Goal: Task Accomplishment & Management: Manage account settings

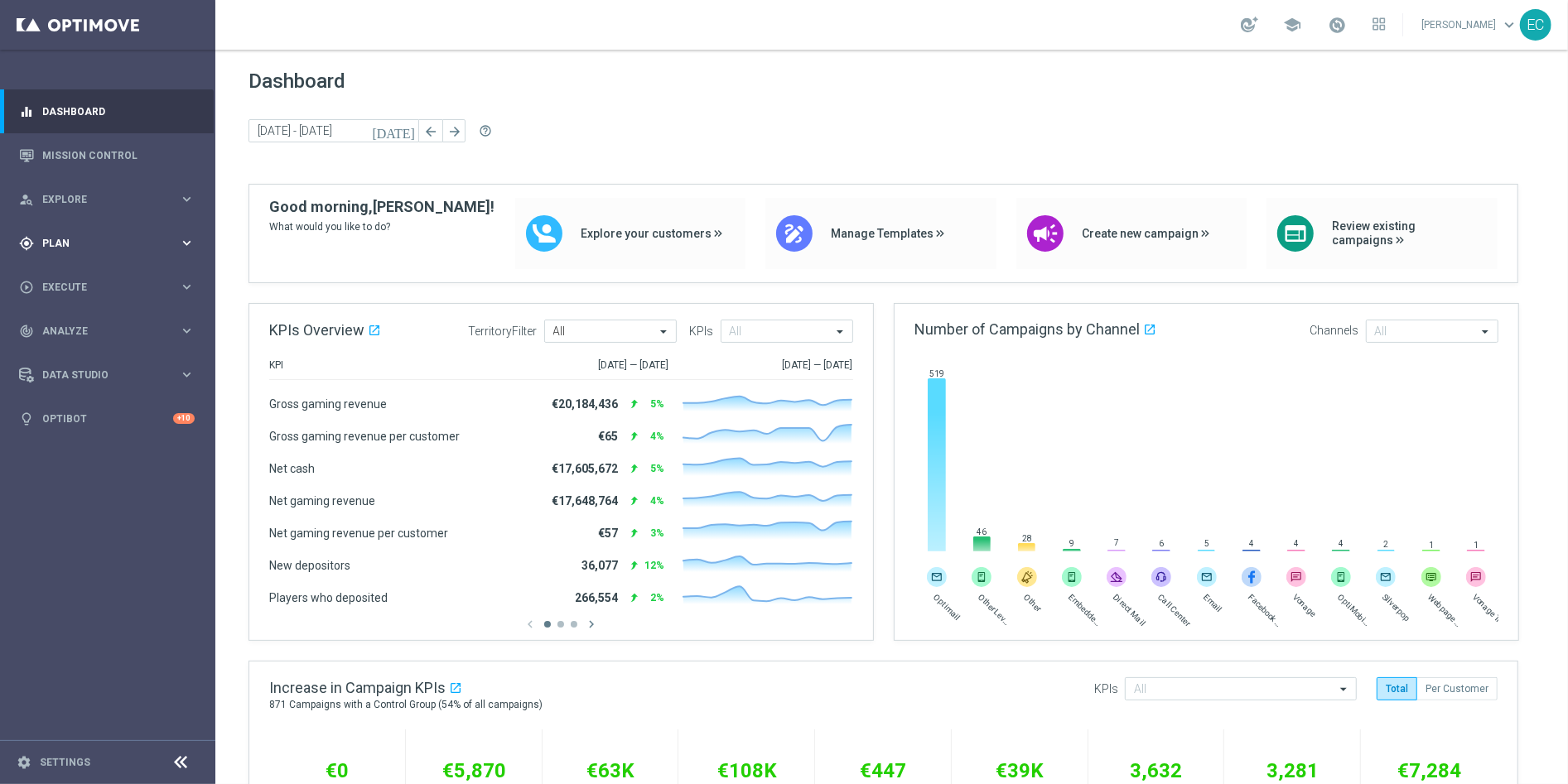
click at [97, 243] on span "Plan" at bounding box center [110, 244] width 137 height 10
click at [119, 325] on span "Templates" at bounding box center [103, 327] width 119 height 10
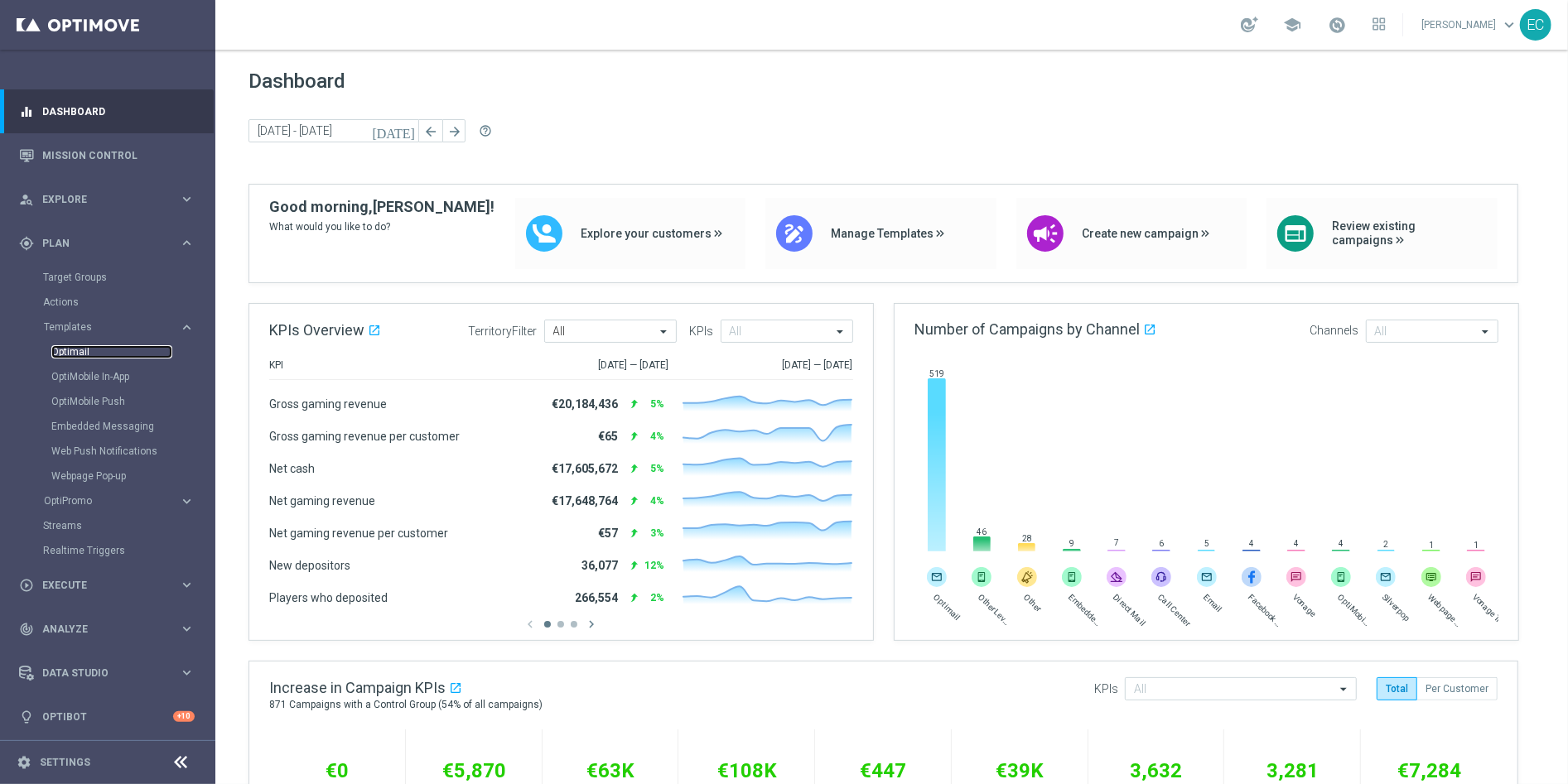
click at [114, 349] on link "Optimail" at bounding box center [112, 351] width 121 height 13
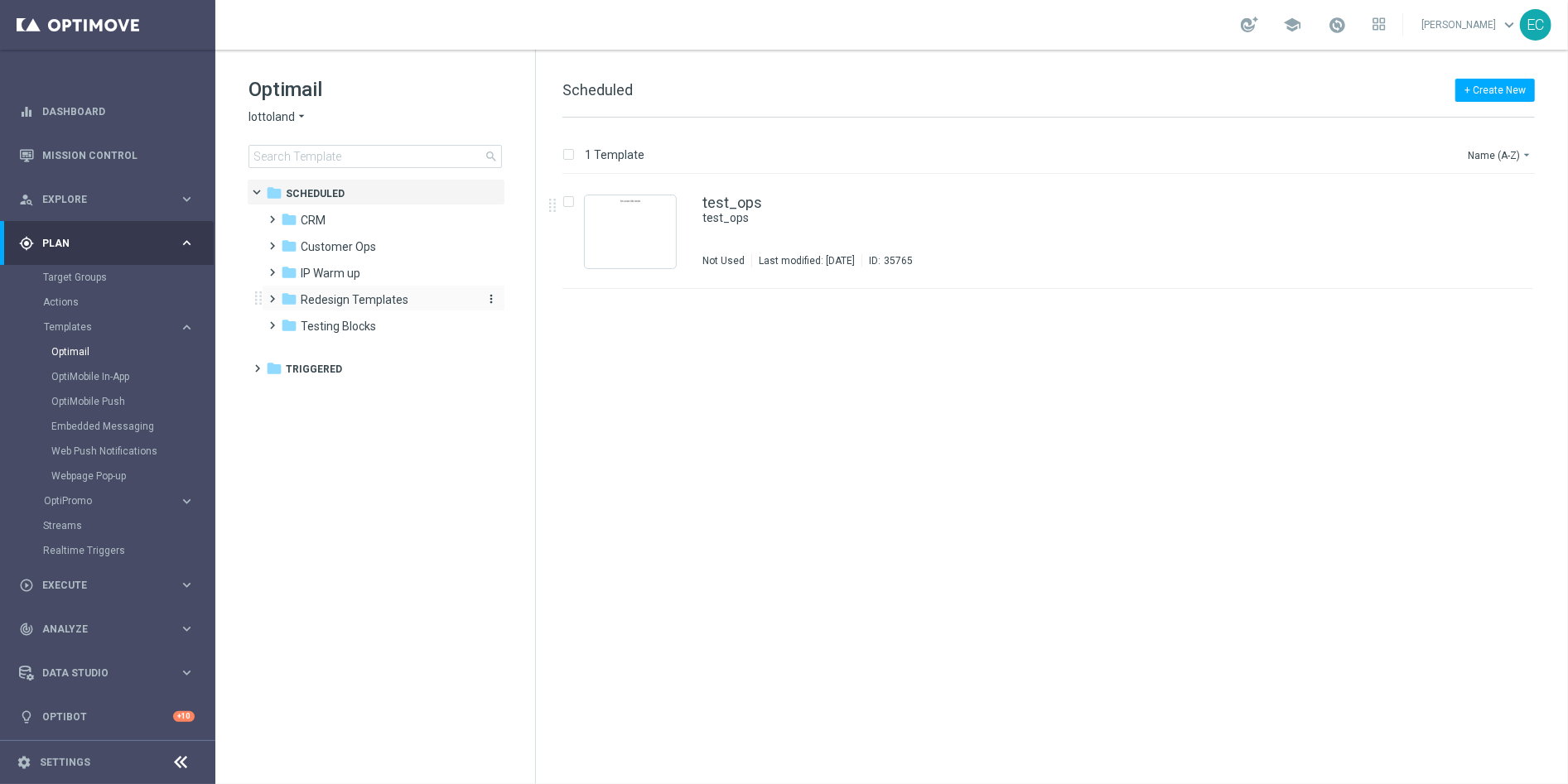
click at [359, 304] on span "Redesign Templates" at bounding box center [354, 299] width 107 height 15
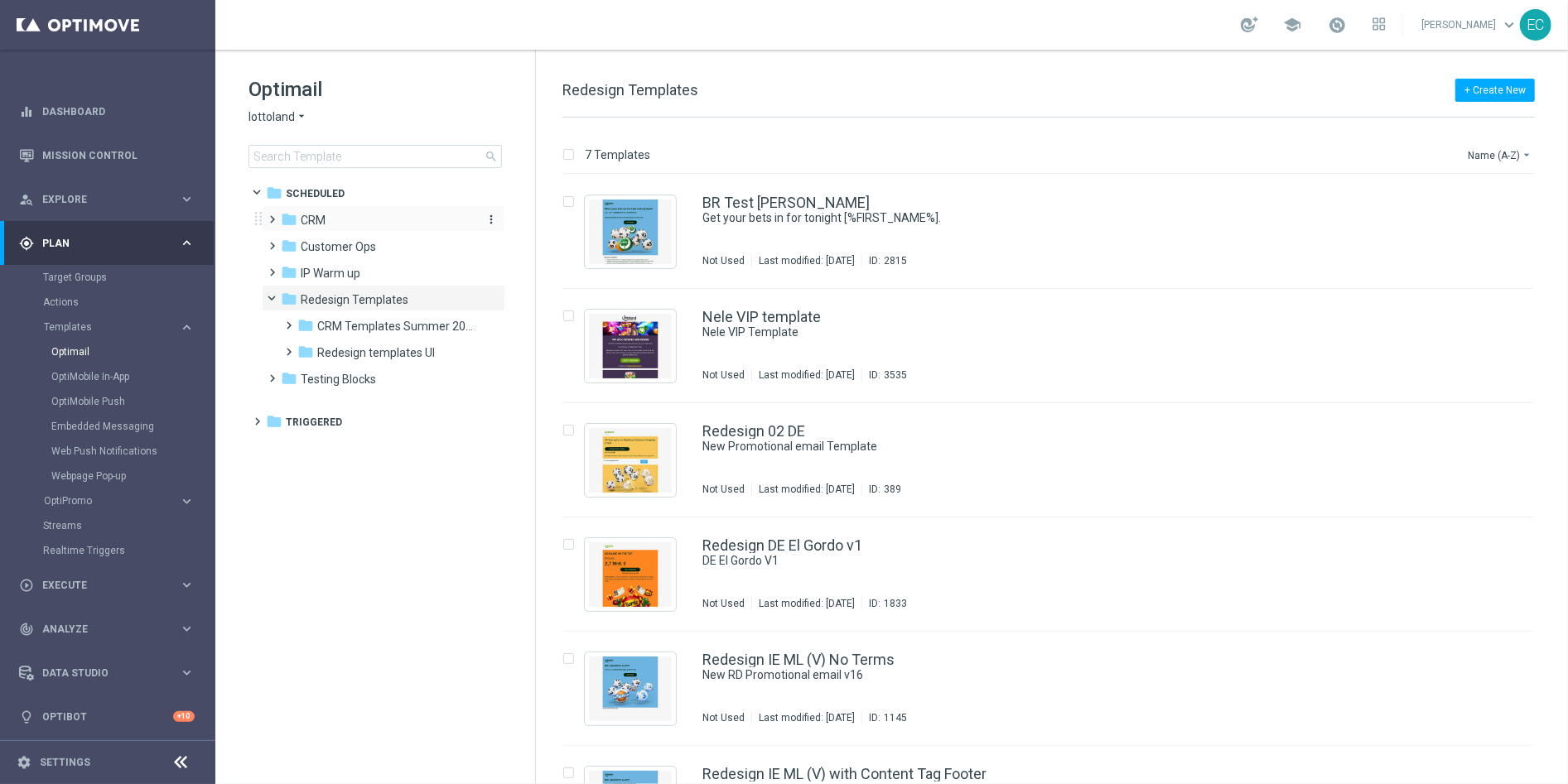
click at [342, 227] on div "folder CRM" at bounding box center [376, 221] width 191 height 19
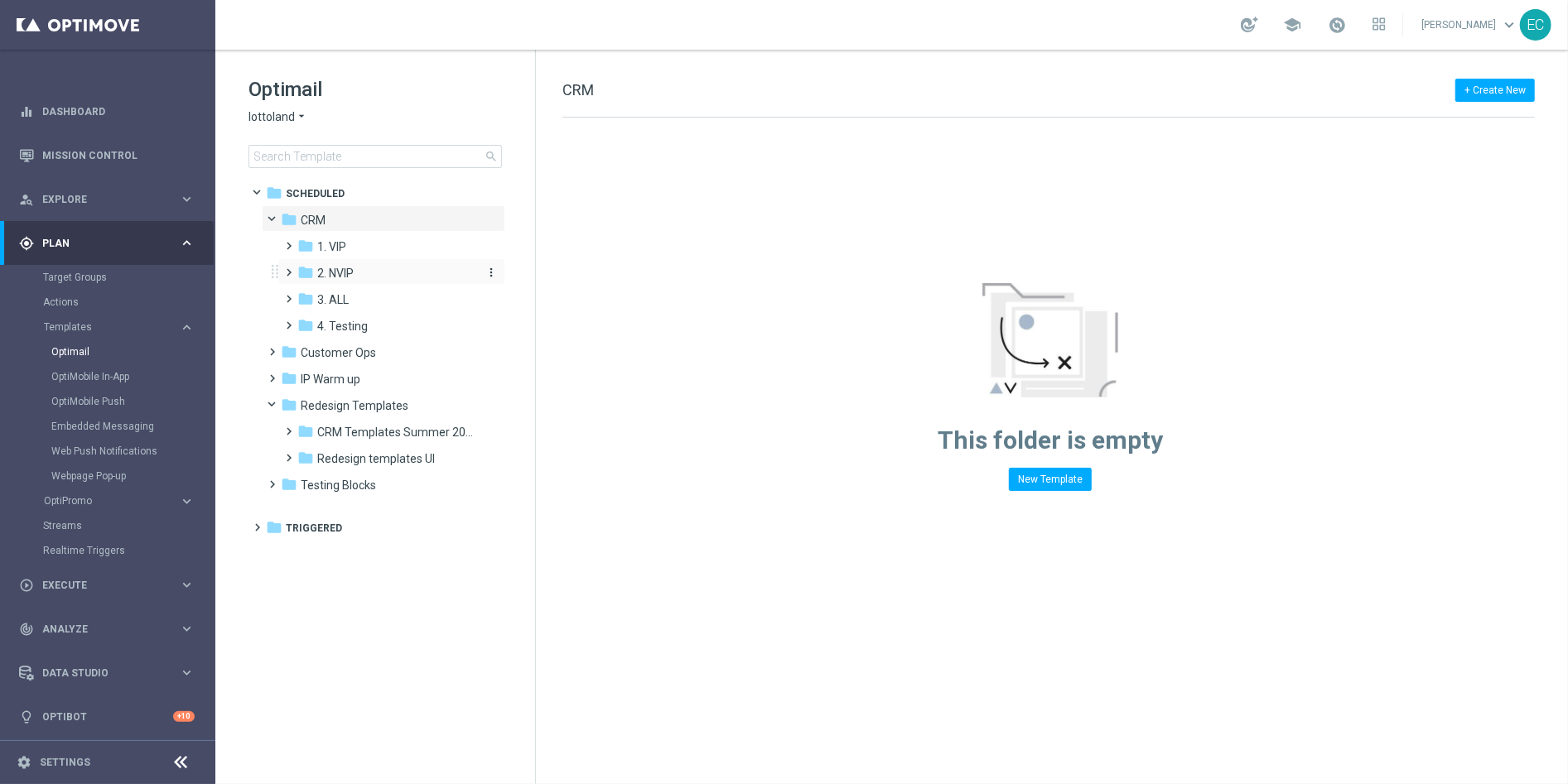
click at [370, 273] on div "folder 2. NVIP" at bounding box center [385, 274] width 176 height 19
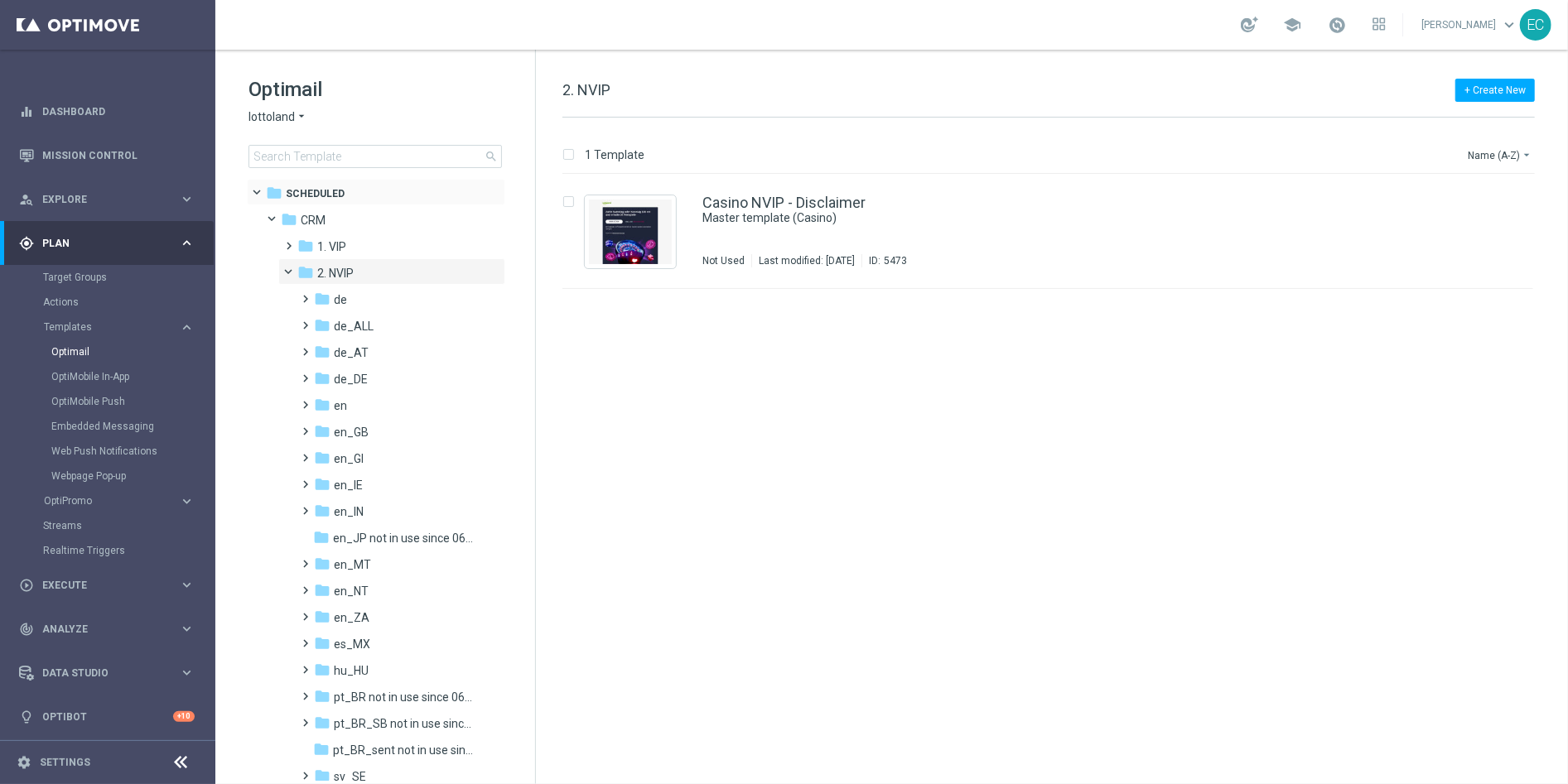
click at [262, 193] on span at bounding box center [265, 189] width 7 height 8
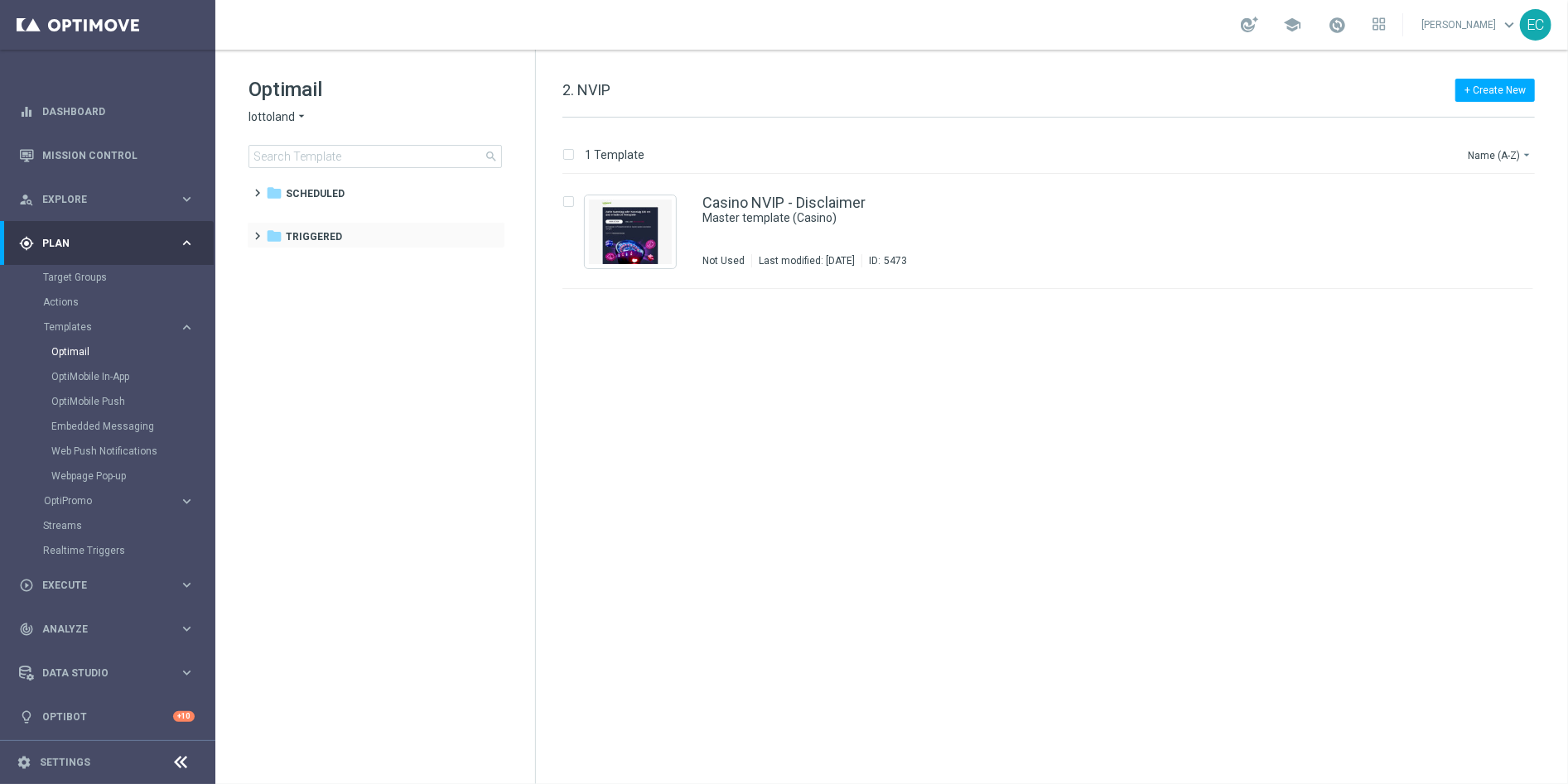
click at [258, 231] on span at bounding box center [254, 228] width 8 height 7
click at [281, 256] on icon "folder" at bounding box center [289, 262] width 16 height 16
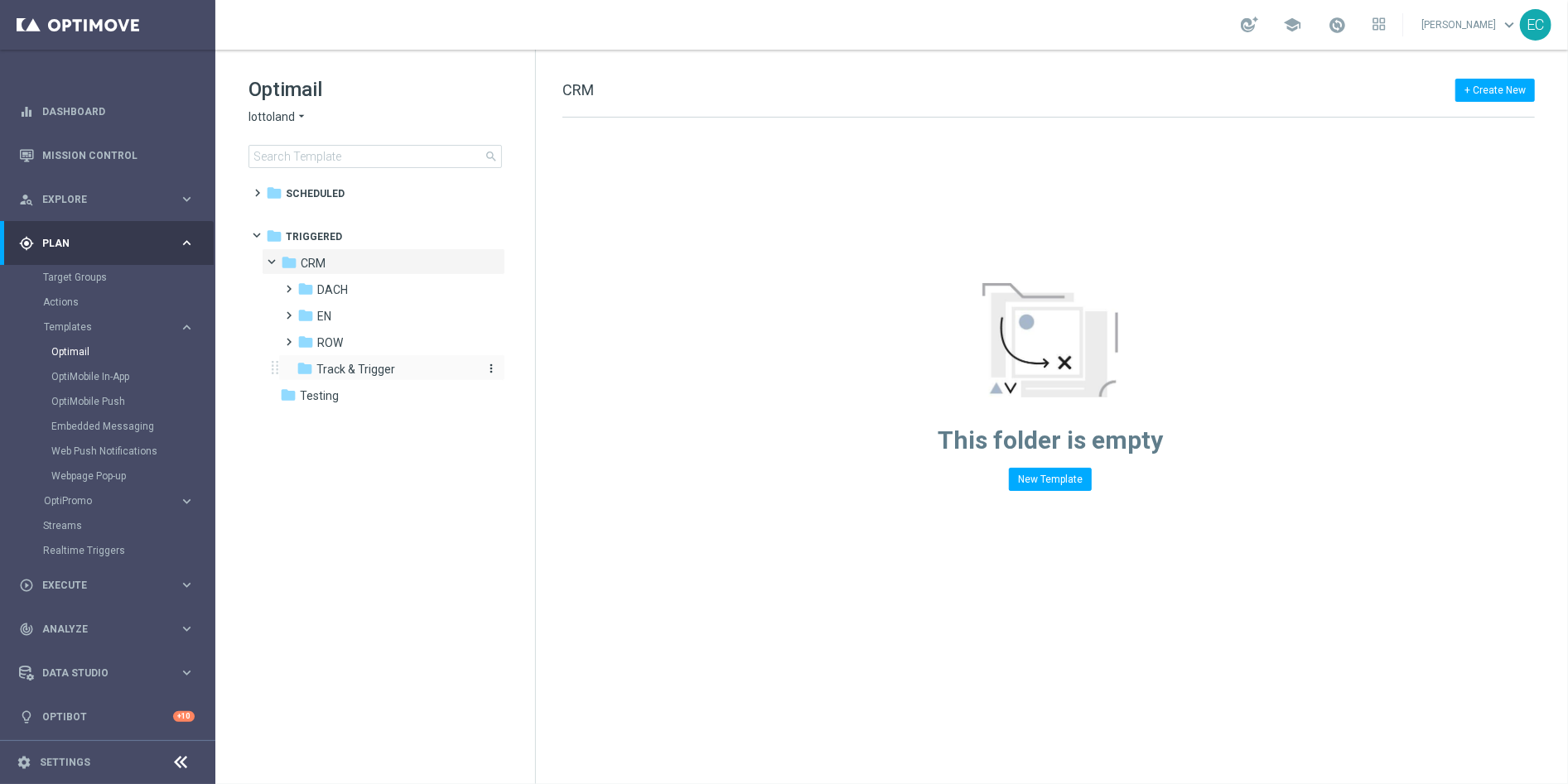
click at [303, 368] on icon "folder" at bounding box center [304, 368] width 16 height 16
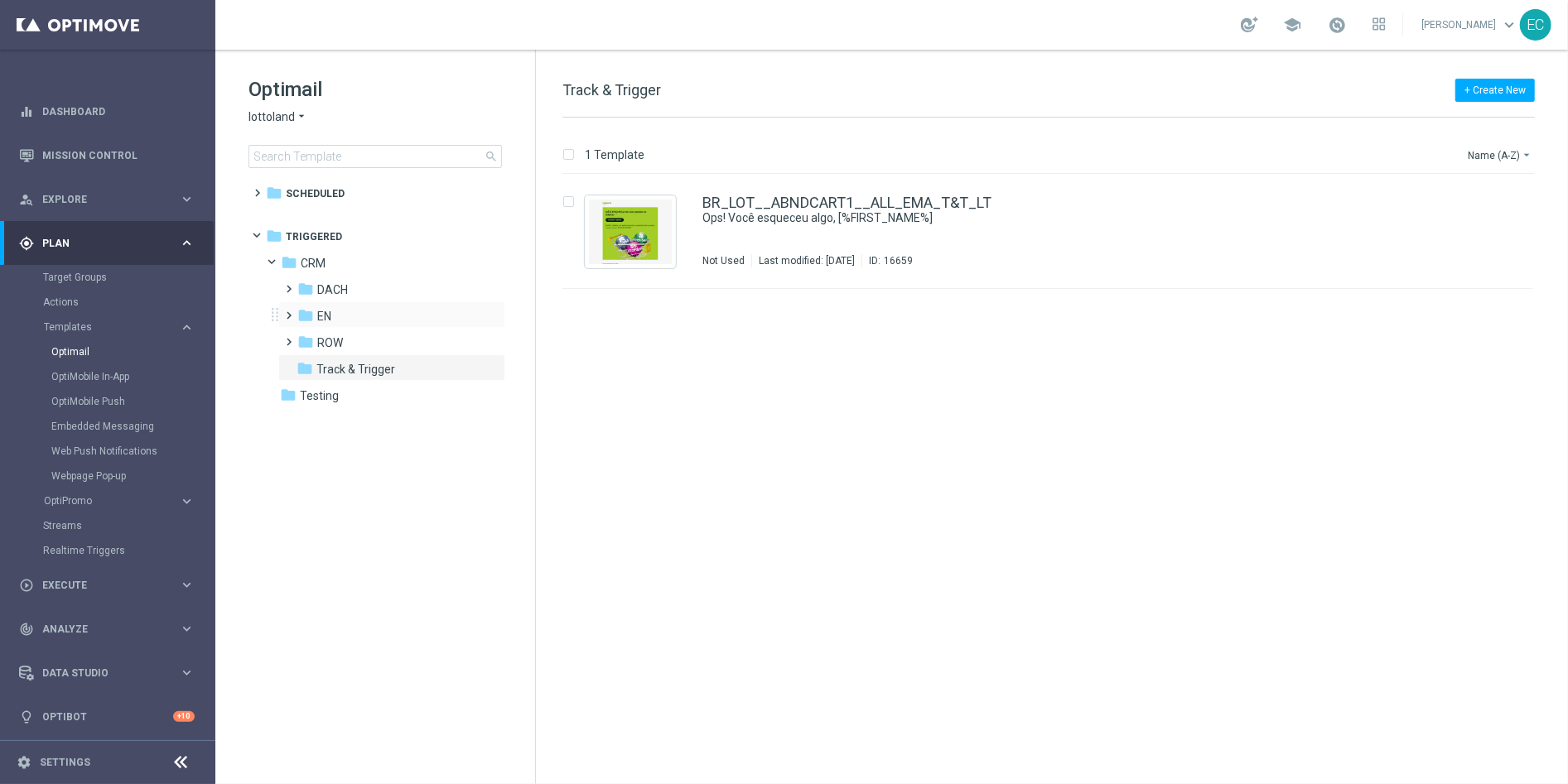
click at [290, 312] on span at bounding box center [286, 308] width 8 height 7
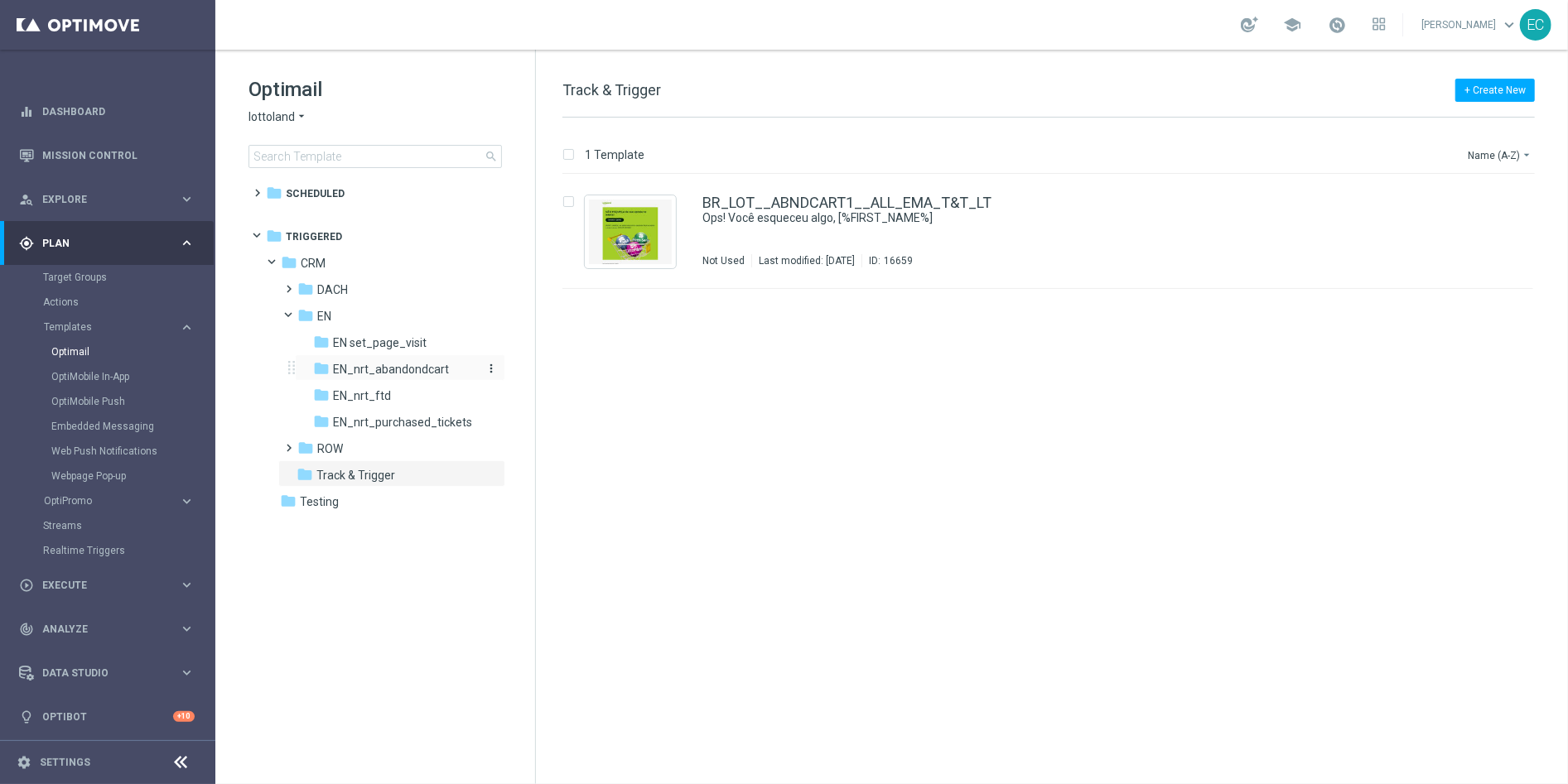
click at [365, 365] on span "EN_nrt_abandondcart" at bounding box center [391, 368] width 116 height 15
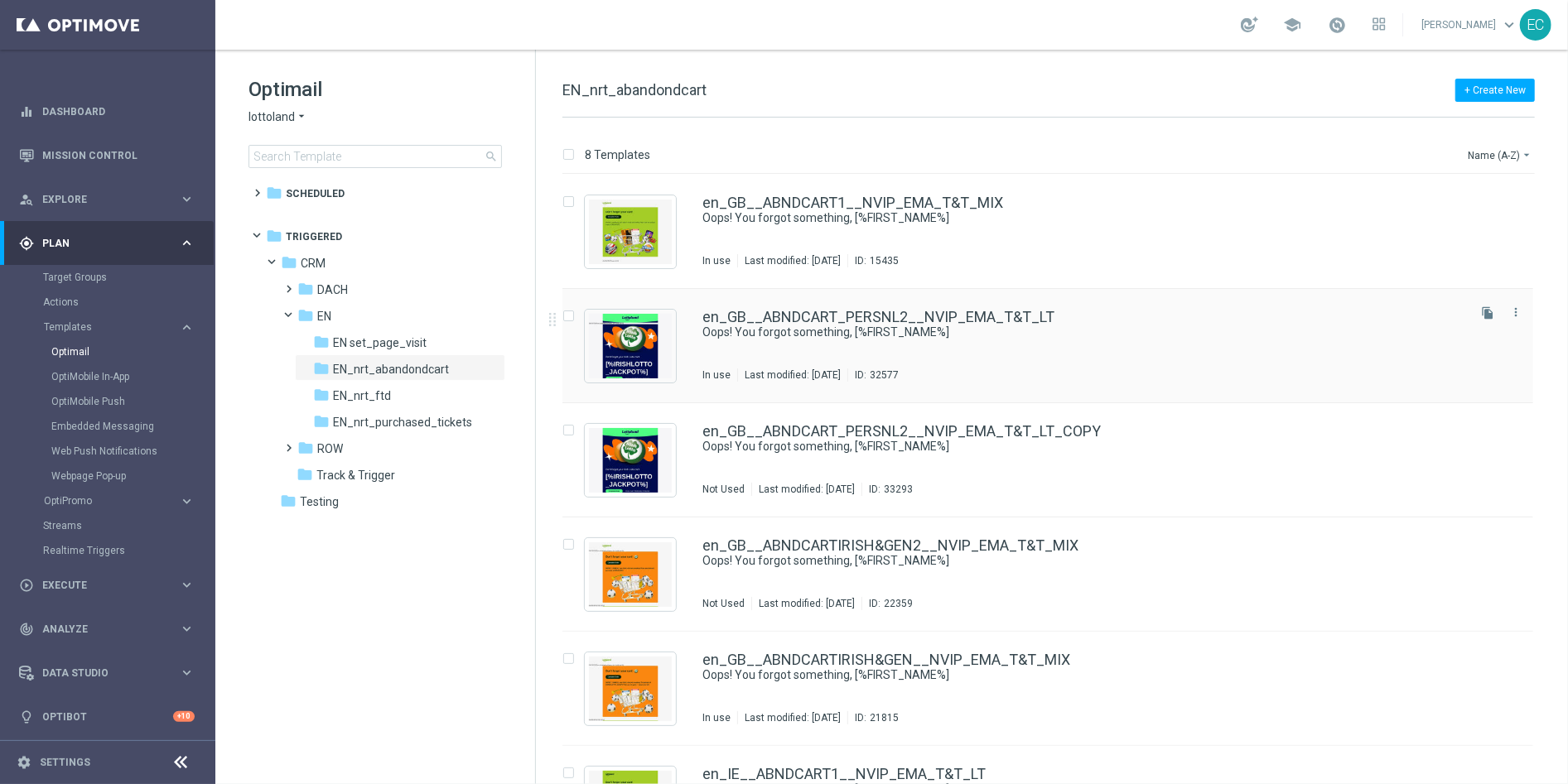
scroll to position [305, 0]
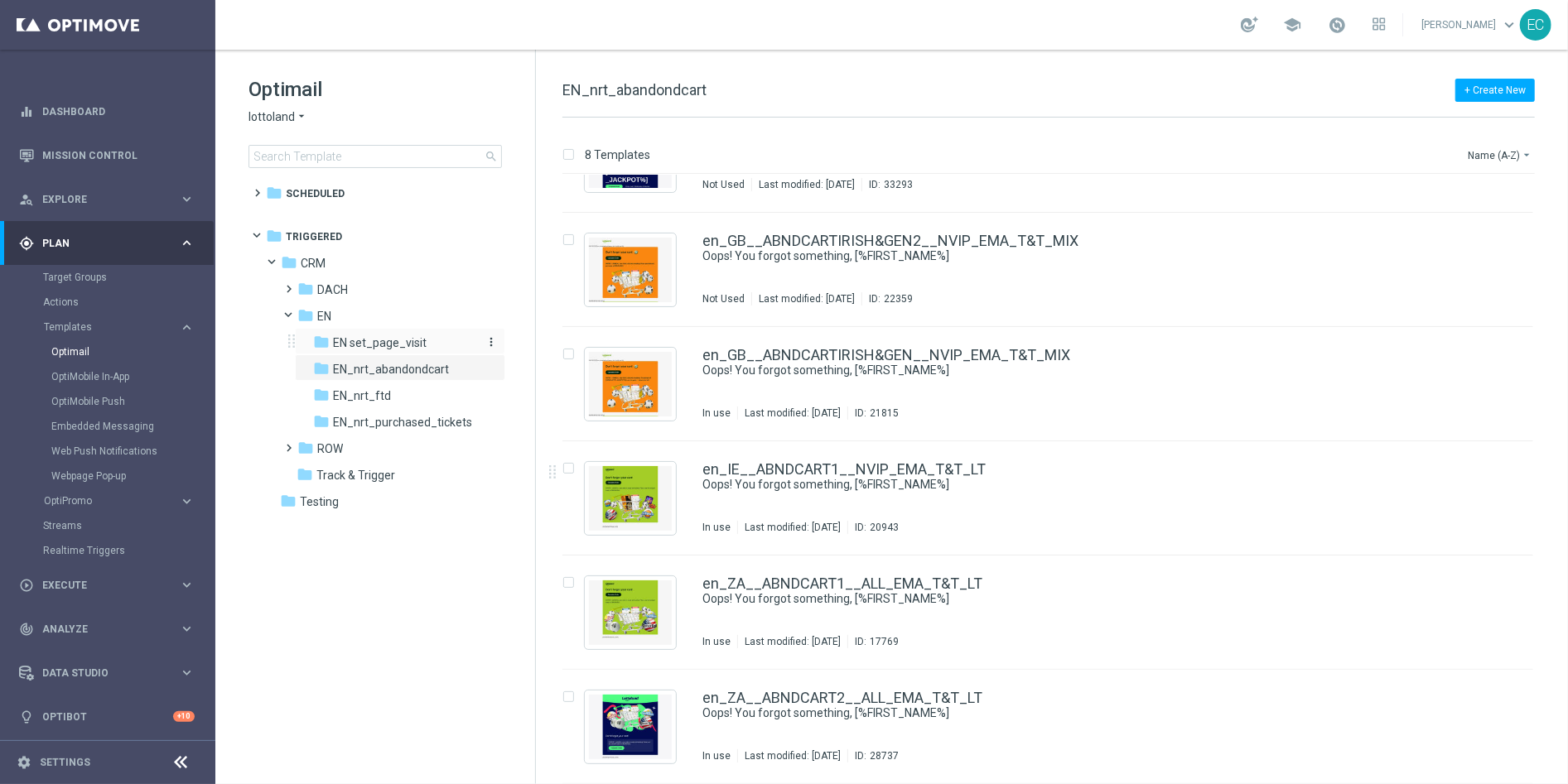
click at [409, 340] on span "EN set_page_visit" at bounding box center [380, 343] width 94 height 15
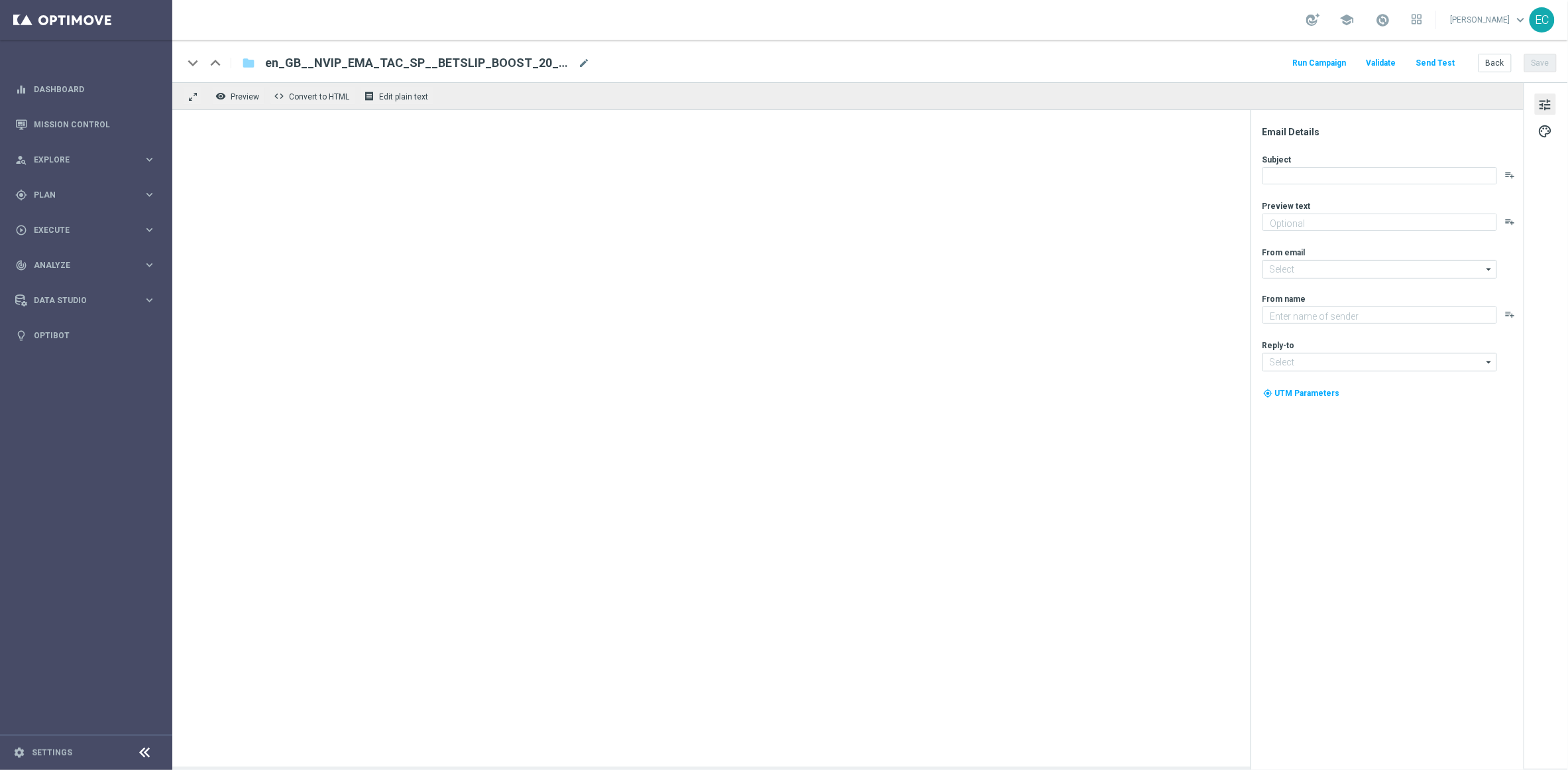
type textarea "Win EVEN MORE this weekend with a BETSLIP BOOST for your football bets."
type textarea "Lottoland"
type input "mail@crm.lottoland.com"
type input "support@lottoland.co.uk"
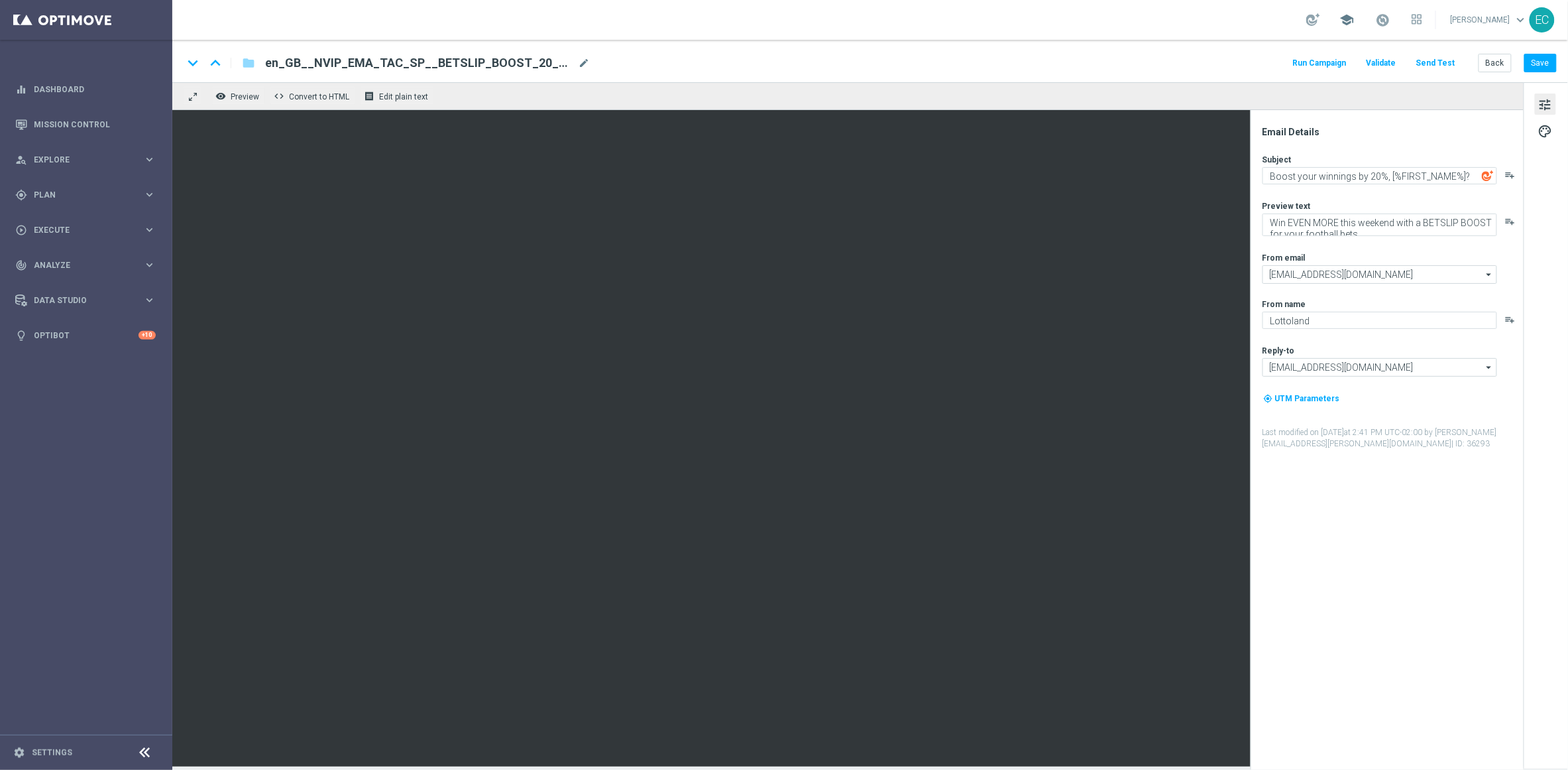
click at [1176, 19] on span "school" at bounding box center [1347, 19] width 14 height 14
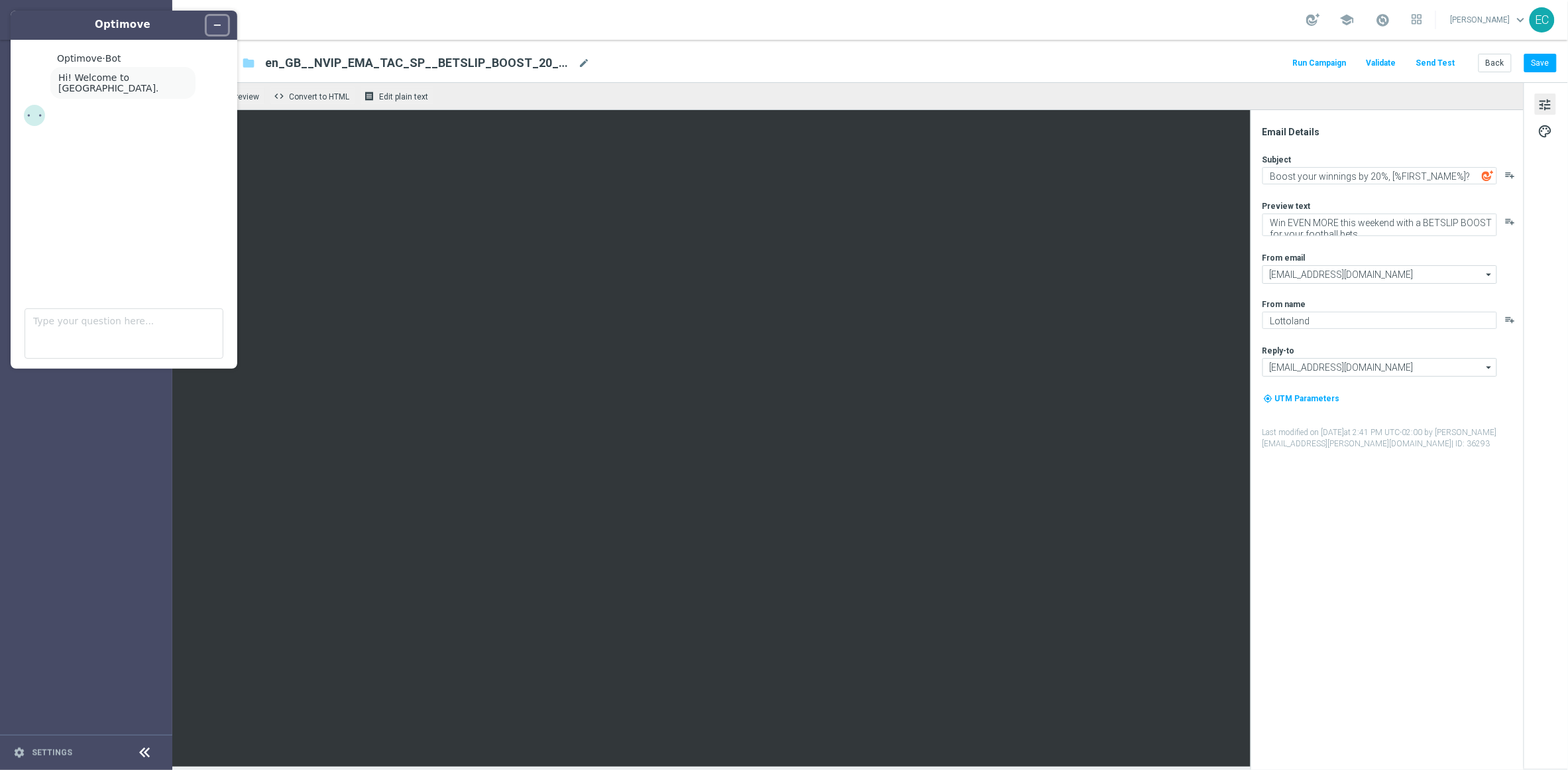
click at [223, 27] on button "Minimize widget" at bounding box center [217, 25] width 21 height 19
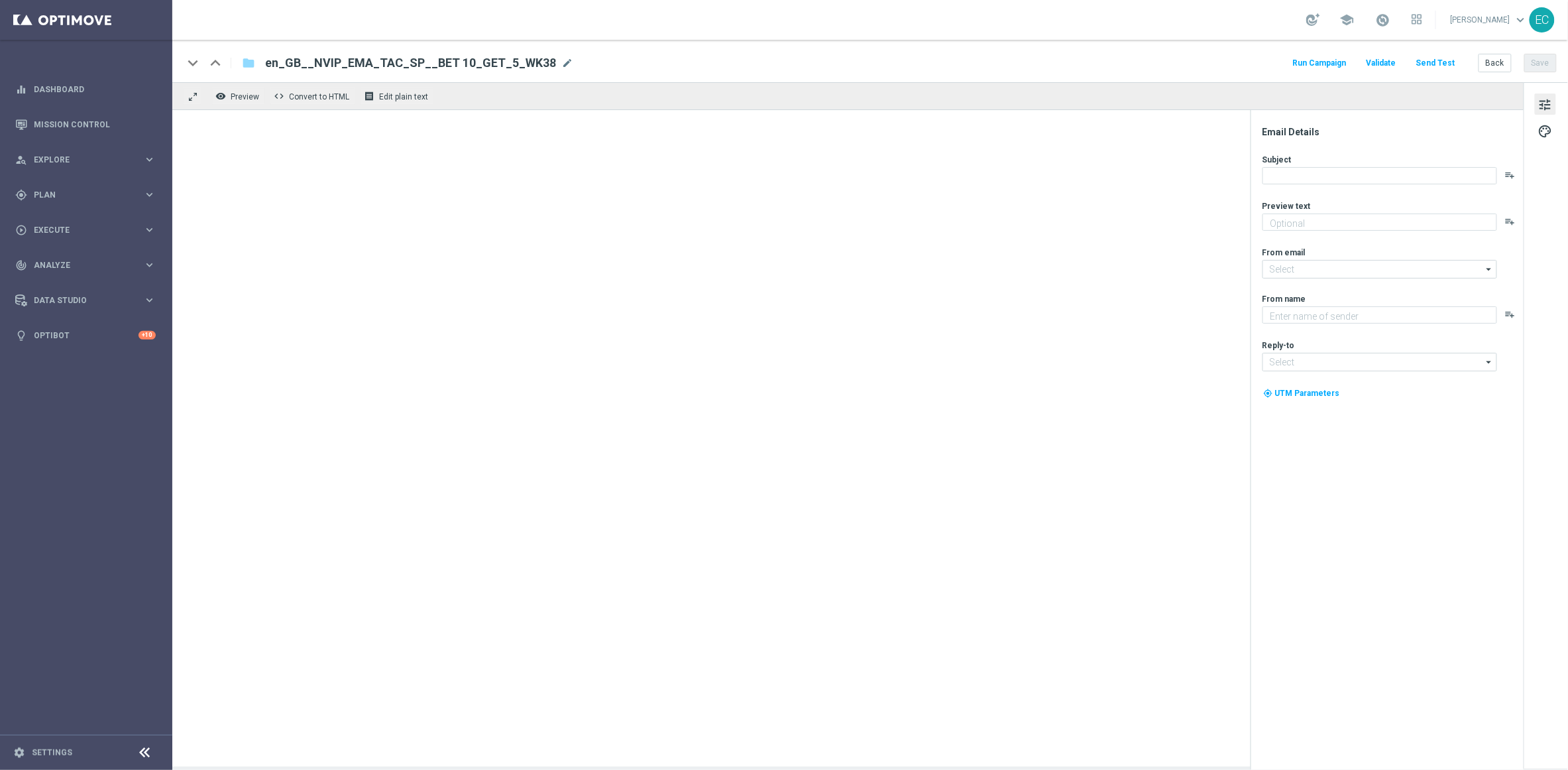
type textarea "Stake just £10 on football to claim your FREEBIE."
type input "[EMAIL_ADDRESS][DOMAIN_NAME]"
type textarea "Lottoland"
type input "[EMAIL_ADDRESS][DOMAIN_NAME]"
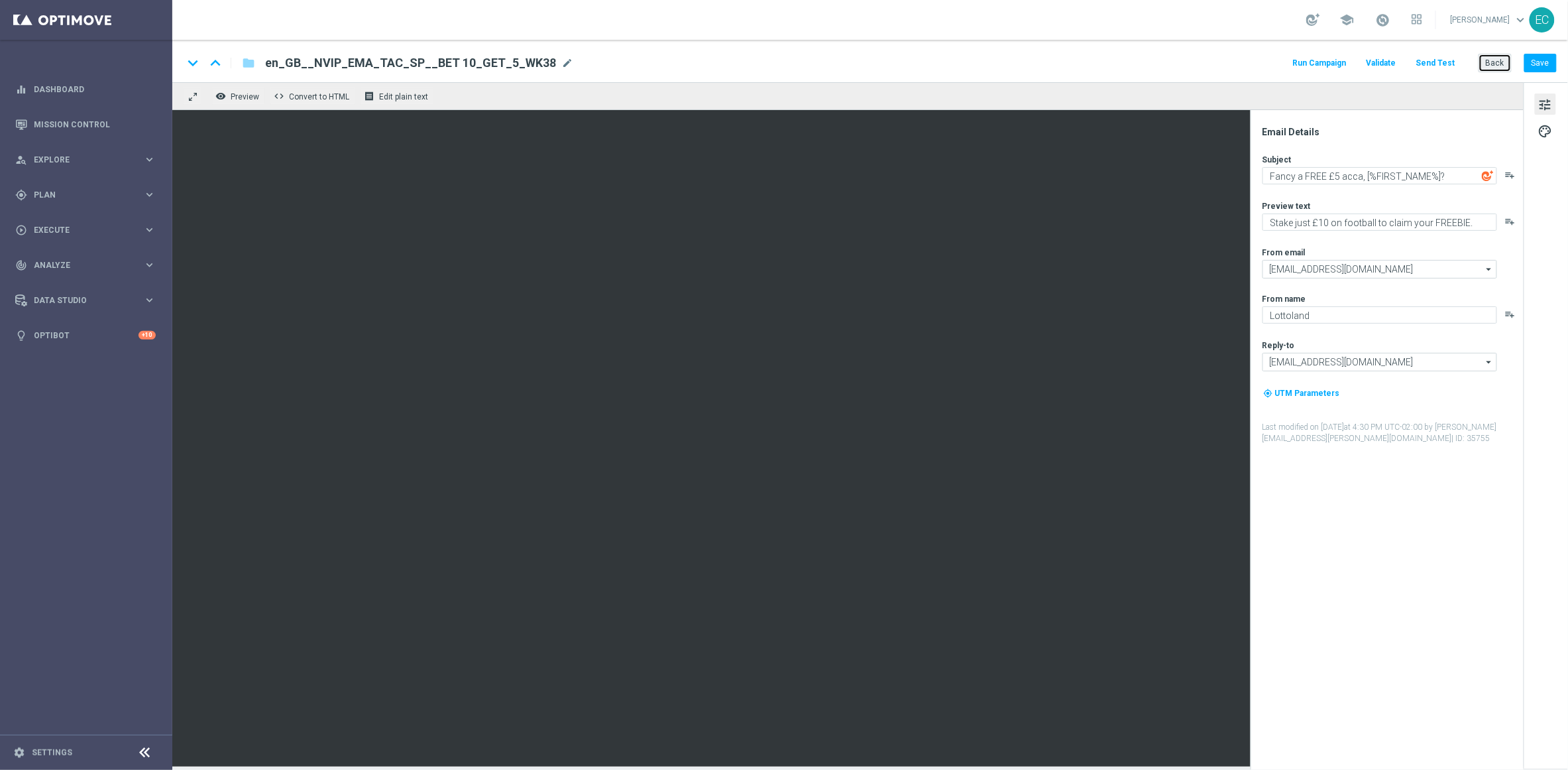
click at [1492, 65] on button "Back" at bounding box center [1495, 63] width 33 height 19
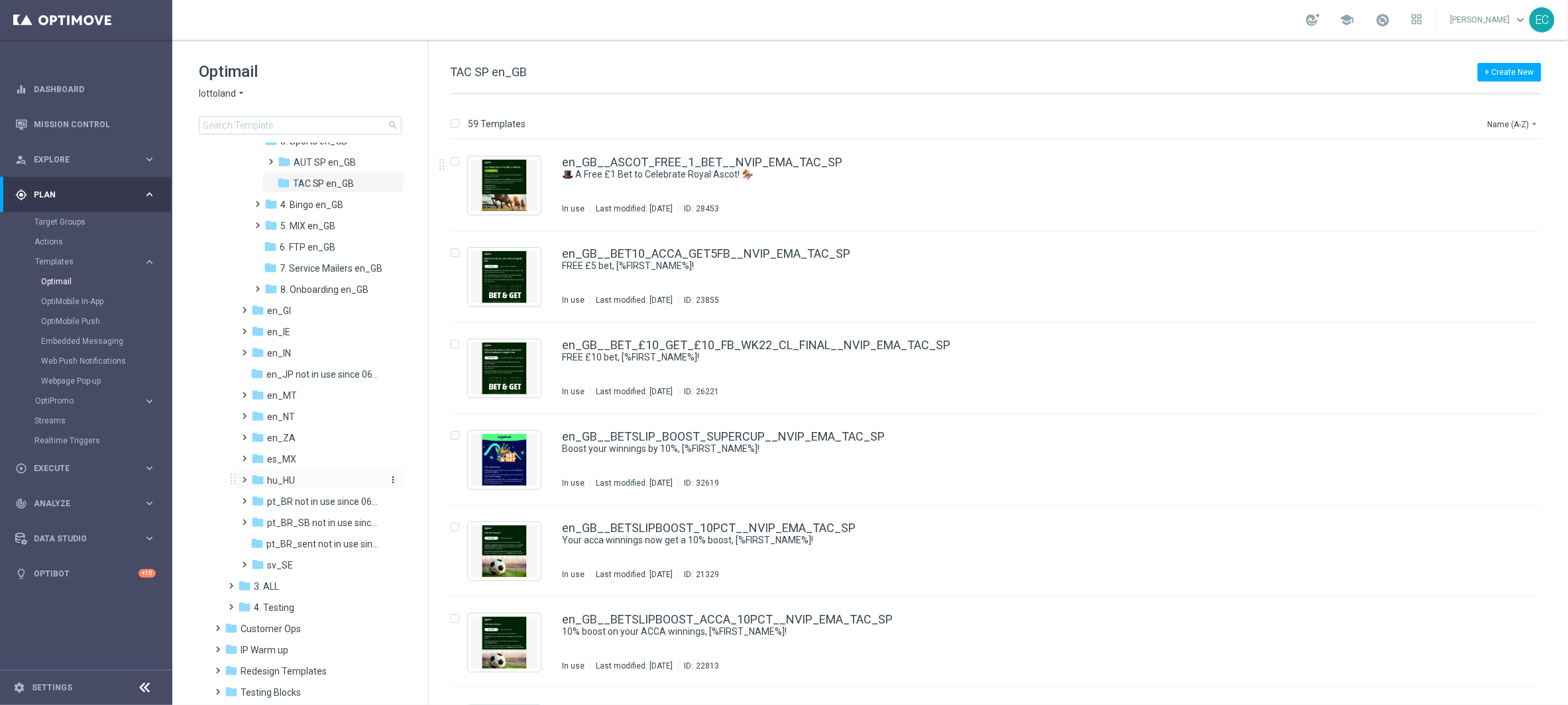
scroll to position [302, 0]
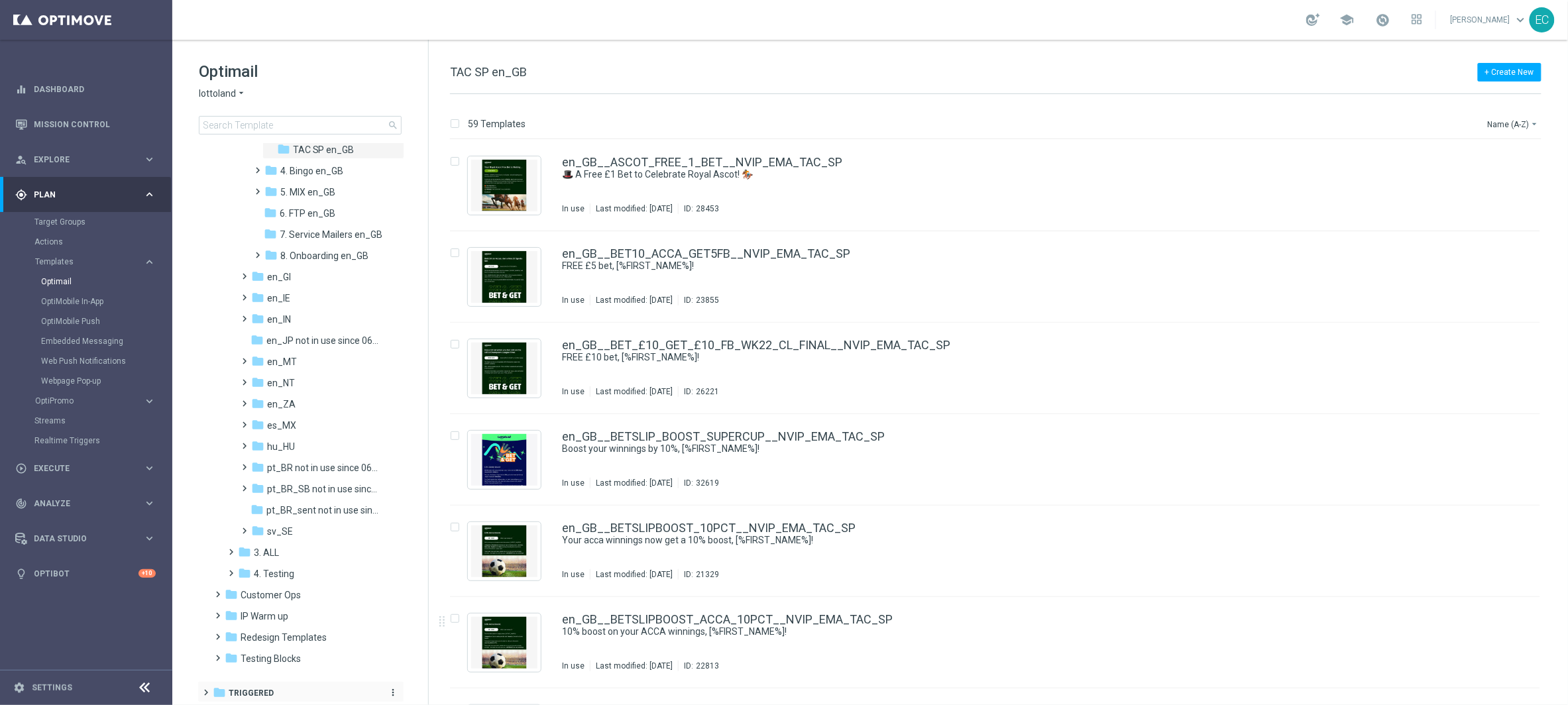
click at [245, 692] on span "Triggered" at bounding box center [251, 693] width 45 height 12
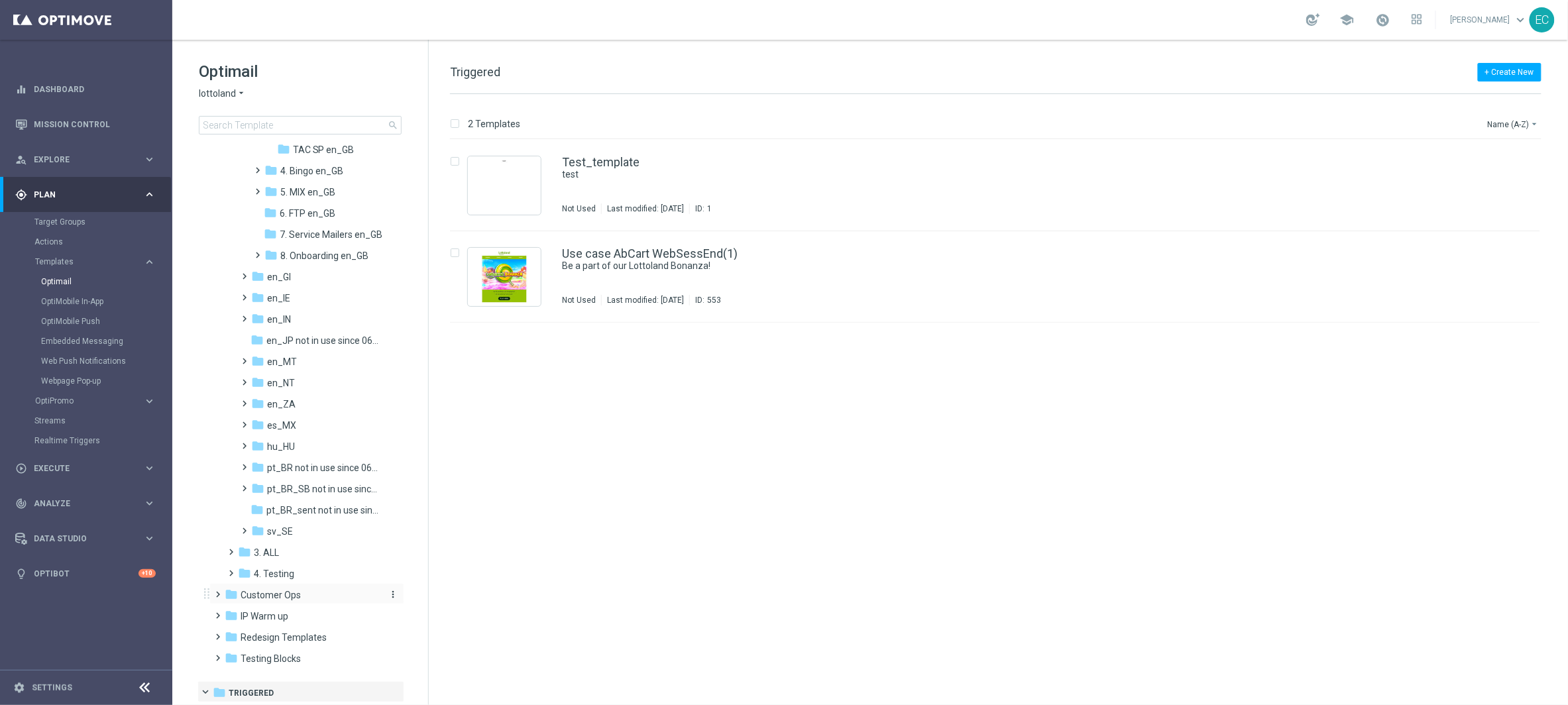
scroll to position [348, 0]
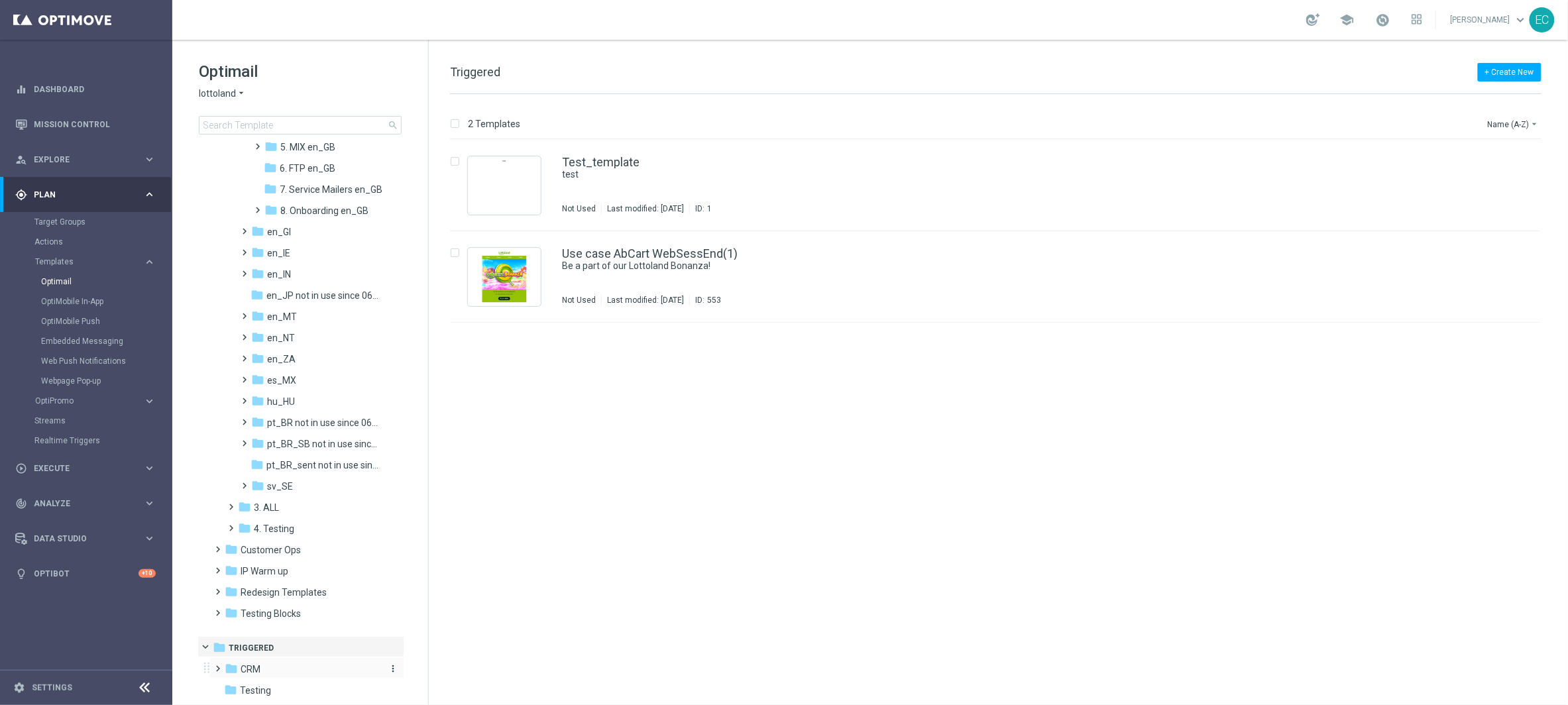
click at [279, 669] on div "folder CRM" at bounding box center [301, 669] width 153 height 15
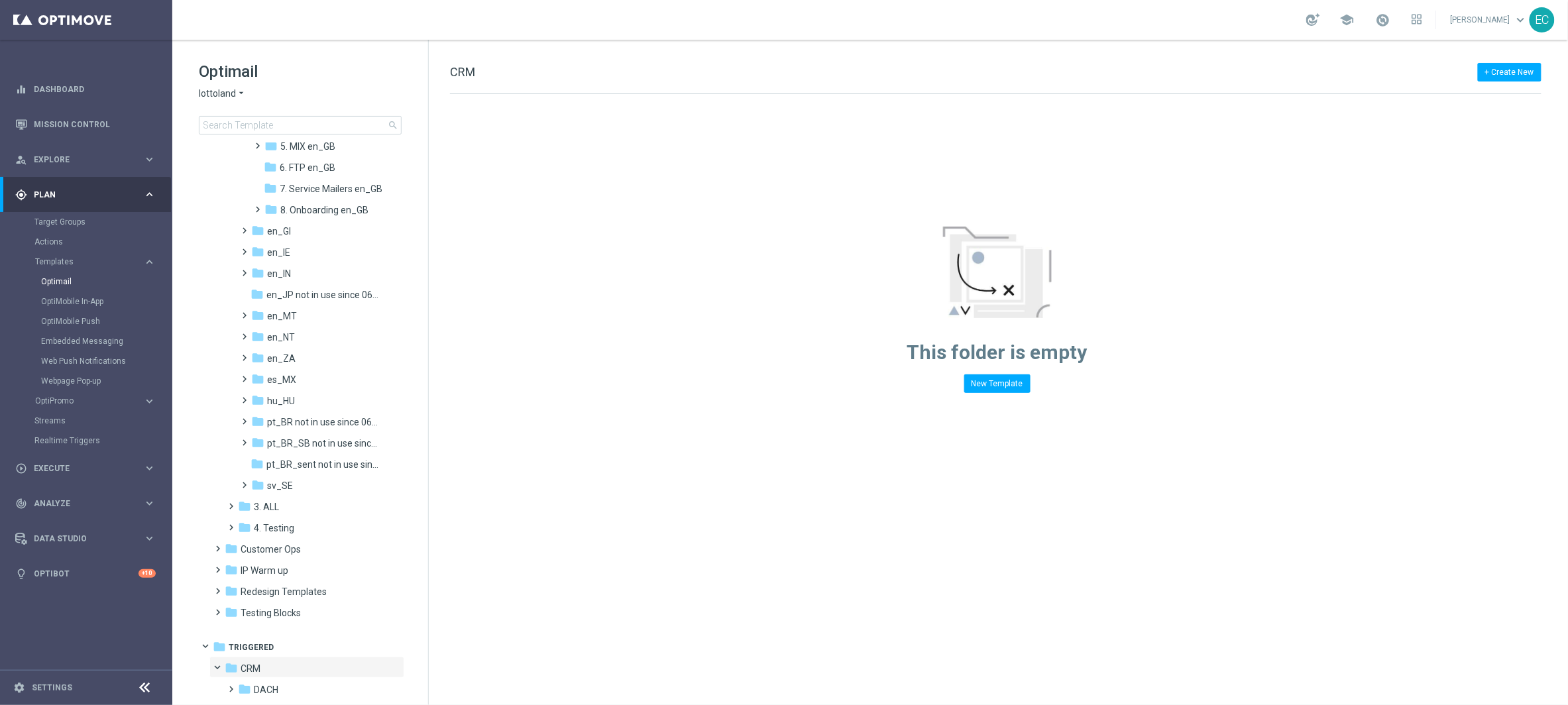
scroll to position [433, 0]
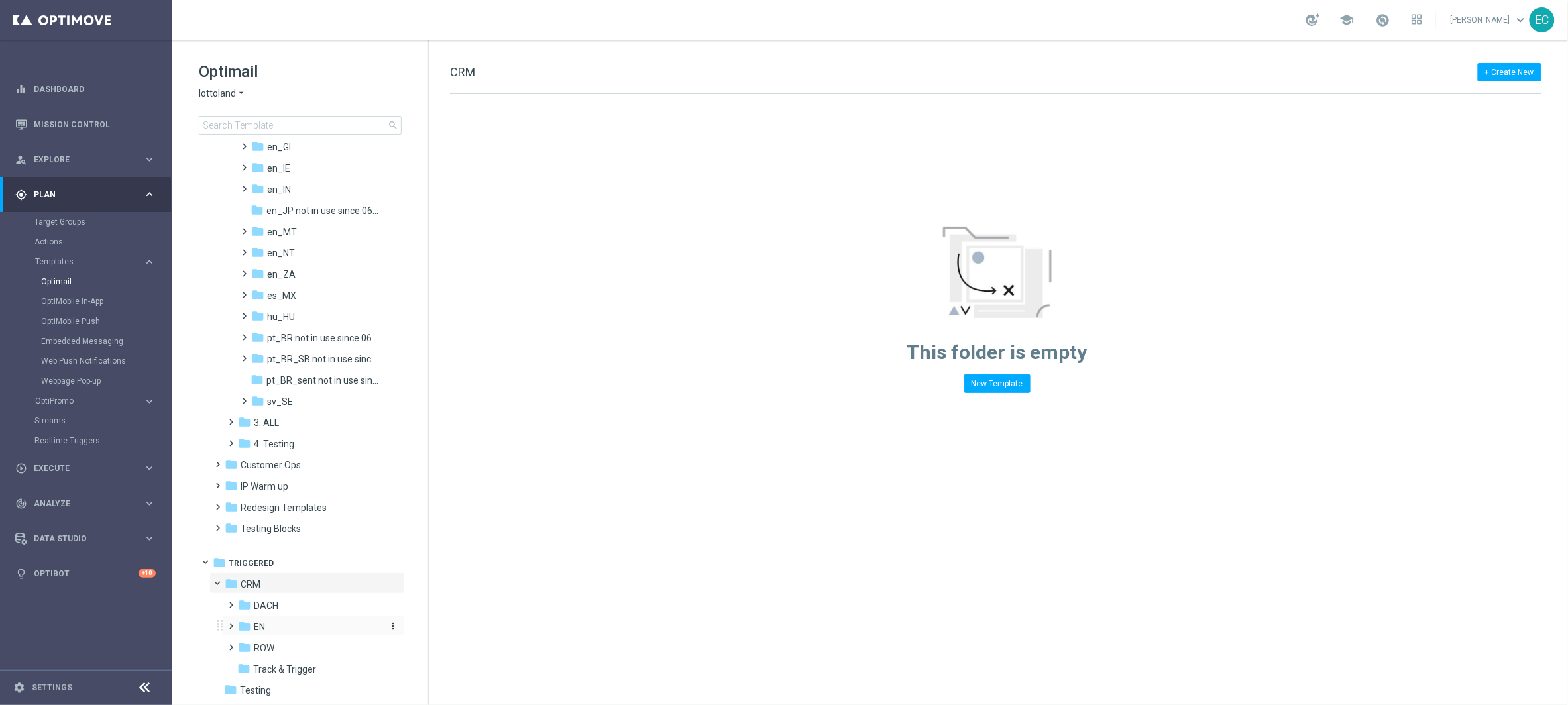
click at [305, 621] on div "folder EN" at bounding box center [308, 627] width 141 height 15
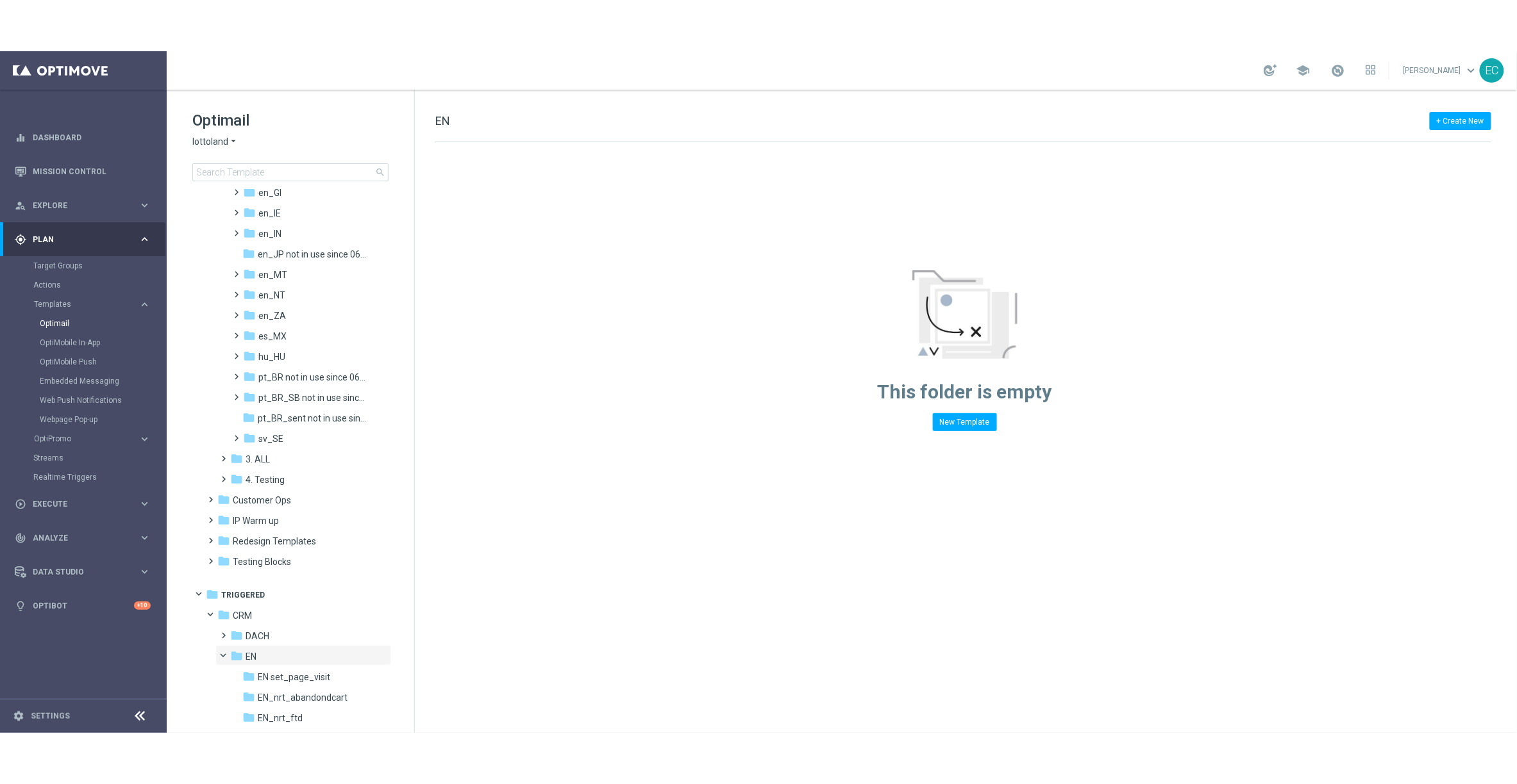
scroll to position [500, 0]
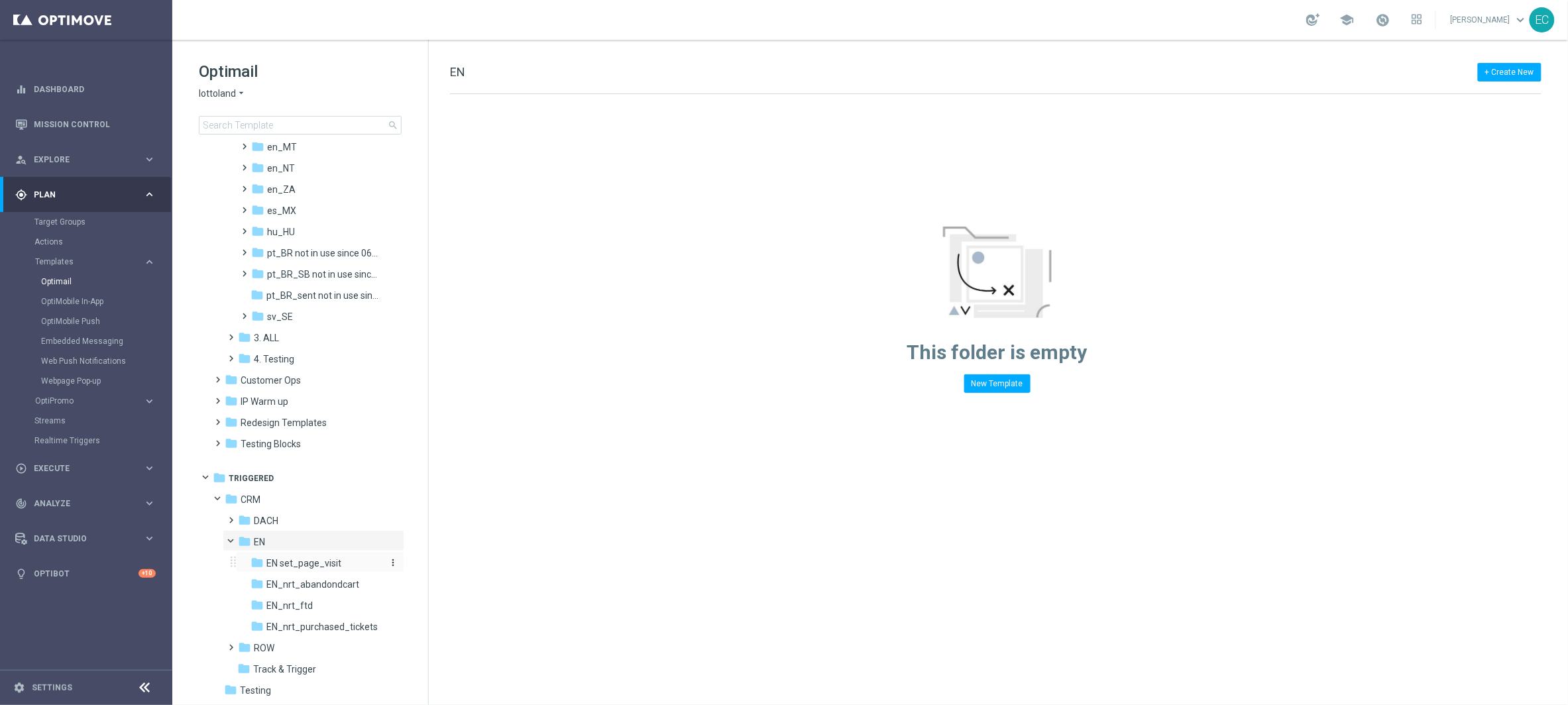
click at [335, 564] on span "EN set_page_visit" at bounding box center [304, 563] width 75 height 12
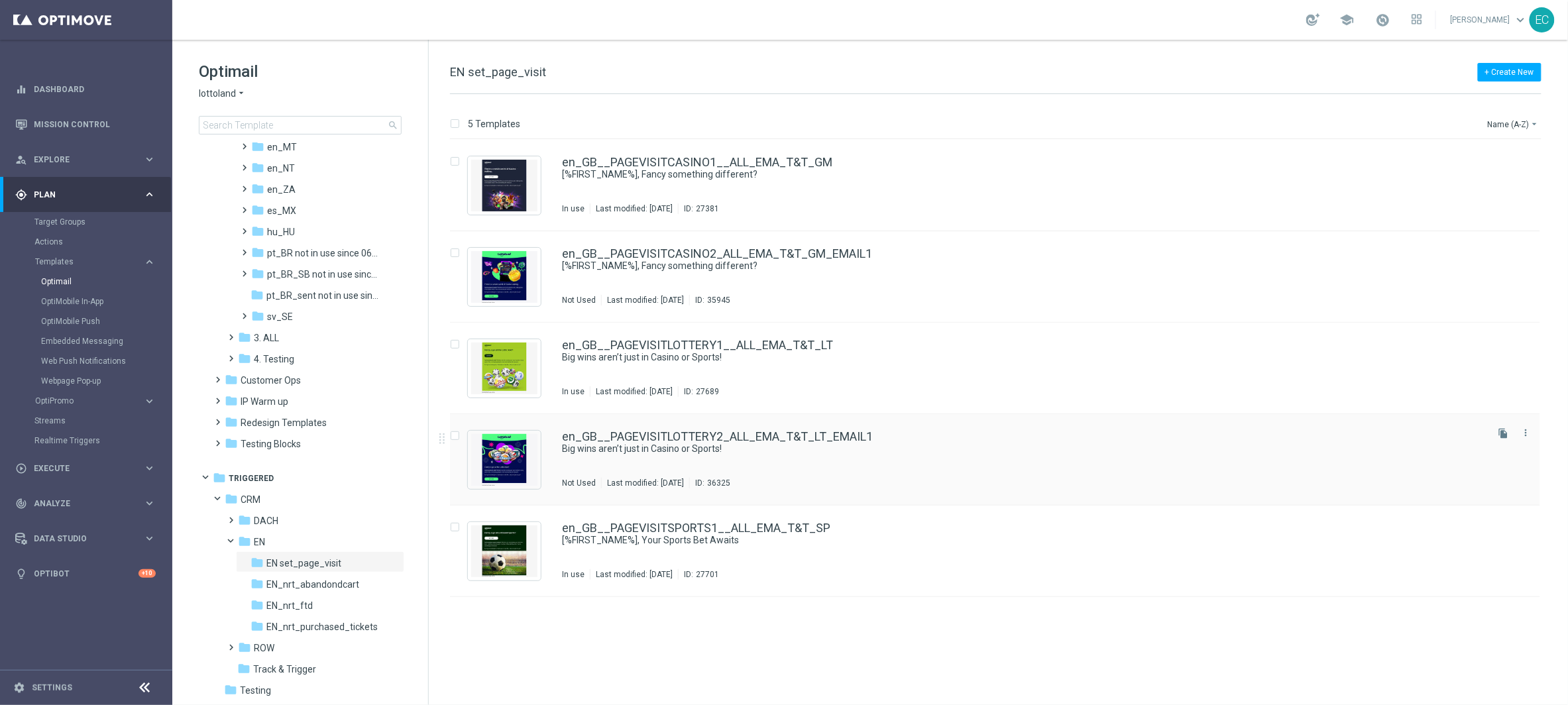
click at [456, 435] on input "Press SPACE to select this row." at bounding box center [454, 438] width 9 height 9
checkbox input "true"
click at [1529, 429] on icon "more_vert" at bounding box center [1525, 432] width 10 height 10
click at [1503, 428] on icon "file_copy" at bounding box center [1503, 433] width 10 height 10
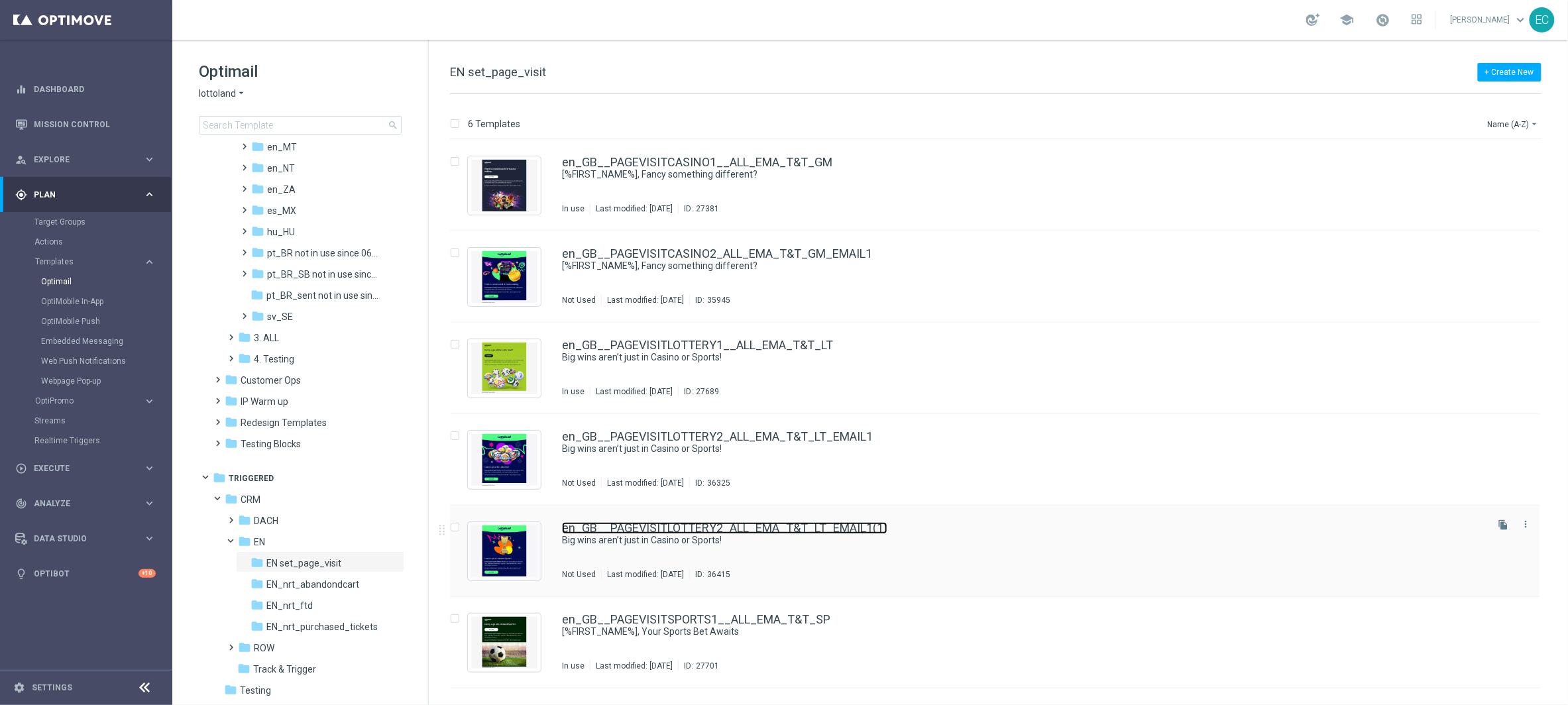
click at [735, 527] on link "en_GB__PAGEVISITLOTTERY2_ALL_EMA_T&T_LT_EMAIL1(1)" at bounding box center [725, 528] width 326 height 12
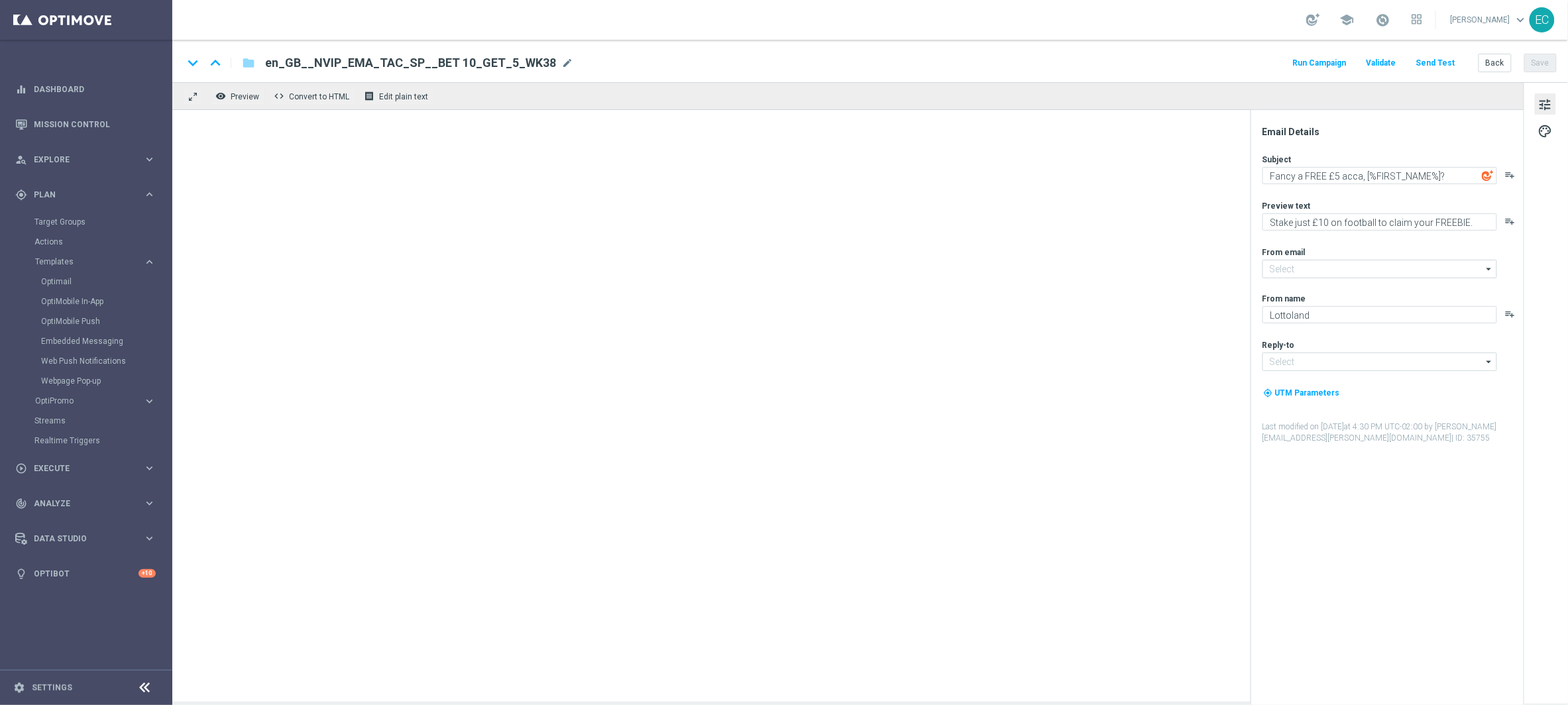
type input "[EMAIL_ADDRESS][DOMAIN_NAME]"
type textarea "Big wins aren’t just in Casino or Sports!"
type textarea "Give Lotto a go this week"
type input "[EMAIL_ADDRESS][DOMAIN_NAME]"
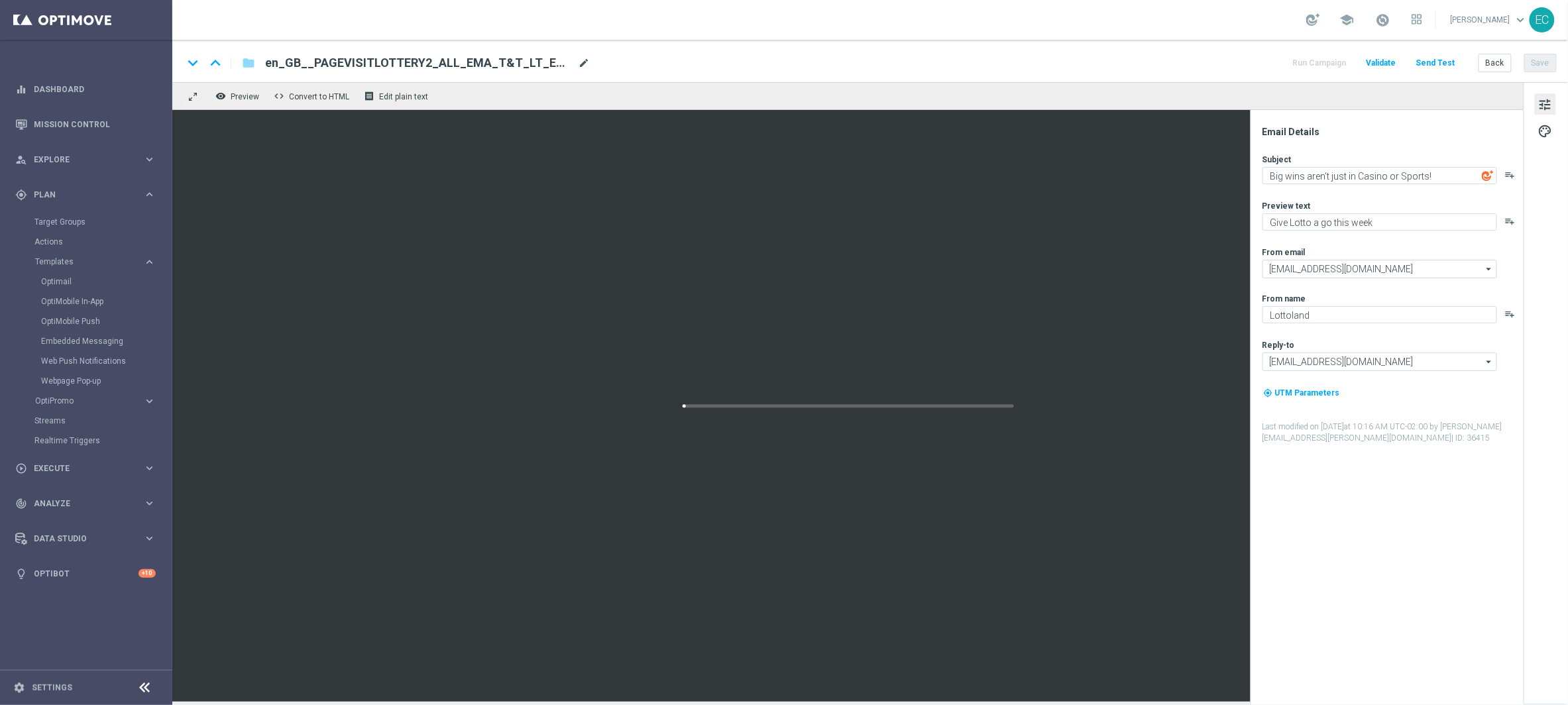
click at [581, 67] on span "mode_edit" at bounding box center [583, 63] width 12 height 12
drag, startPoint x: 388, startPoint y: 61, endPoint x: 352, endPoint y: 62, distance: 36.0
click at [352, 62] on input "en_GB__PAGEVISITLOTTERY2_ALL_EMA_T&T_LT_EMAIL1(1)" at bounding box center [429, 63] width 328 height 17
click at [464, 58] on input "en_GB__PAGEVISITSPORTS2_ALL_EMA_T&T_LT_EMAIL1(1)" at bounding box center [429, 63] width 328 height 17
click at [523, 65] on input "en_GB__PAGEVISITSPORTS2_ALL_EMA_T&T_LT_EMAIL1(1)" at bounding box center [429, 63] width 328 height 17
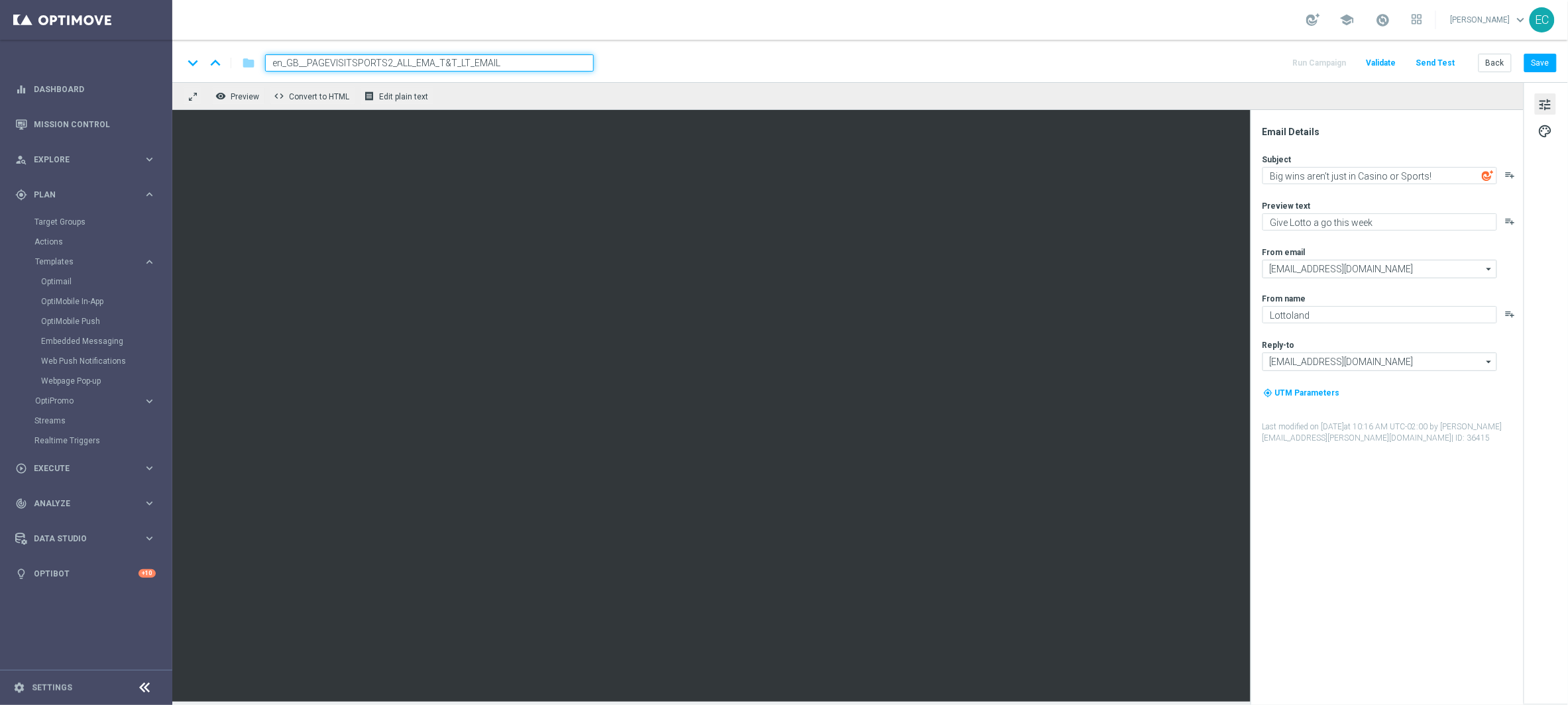
type input "en_GB__PAGEVISITSPORTS2_ALL_EMA_T&T_LT_EMAIL1"
click at [1547, 56] on button "Save" at bounding box center [1540, 63] width 32 height 19
click at [1497, 67] on button "Back" at bounding box center [1495, 63] width 33 height 19
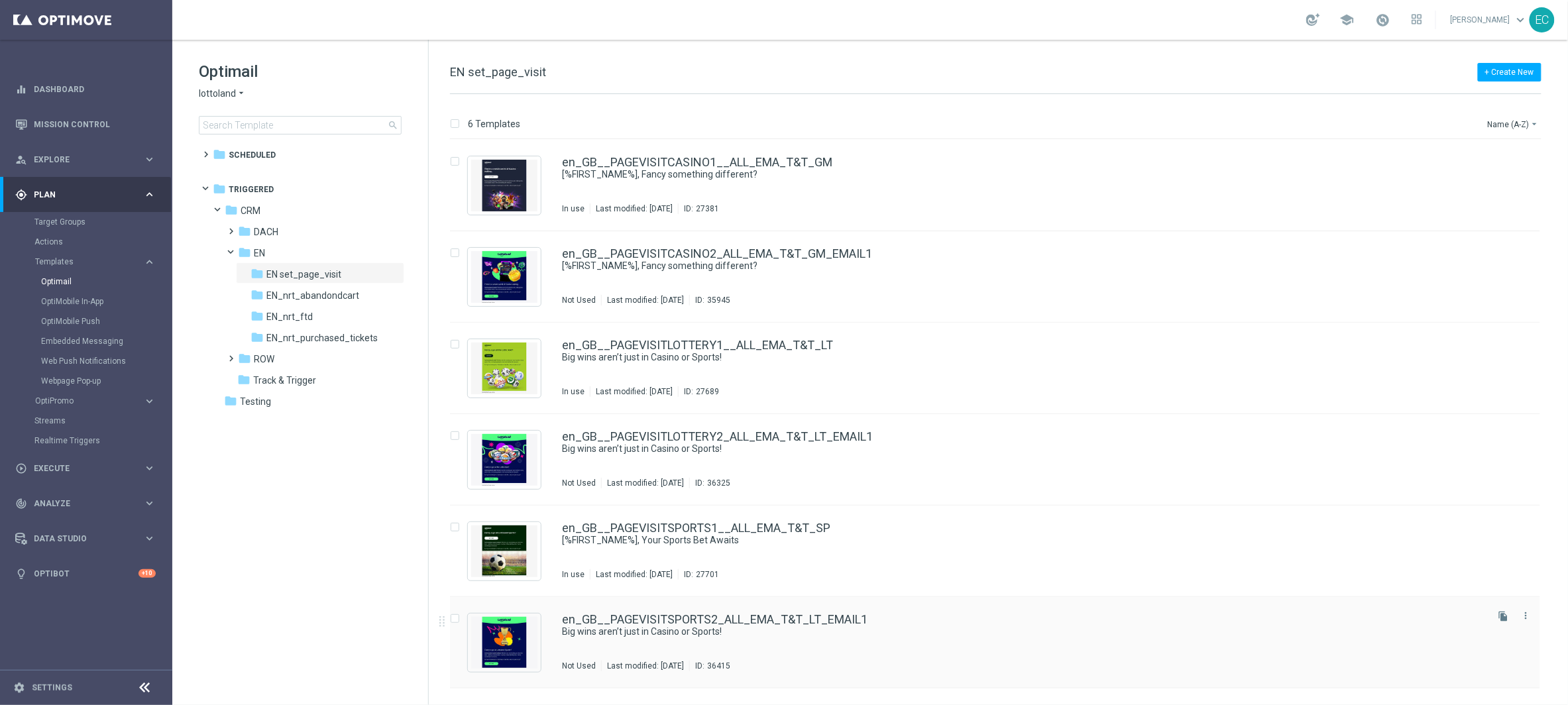
click at [866, 623] on div "en_GB__PAGEVISITSPORTS2_ALL_EMA_T&T_LT_EMAIL1" at bounding box center [1023, 619] width 922 height 12
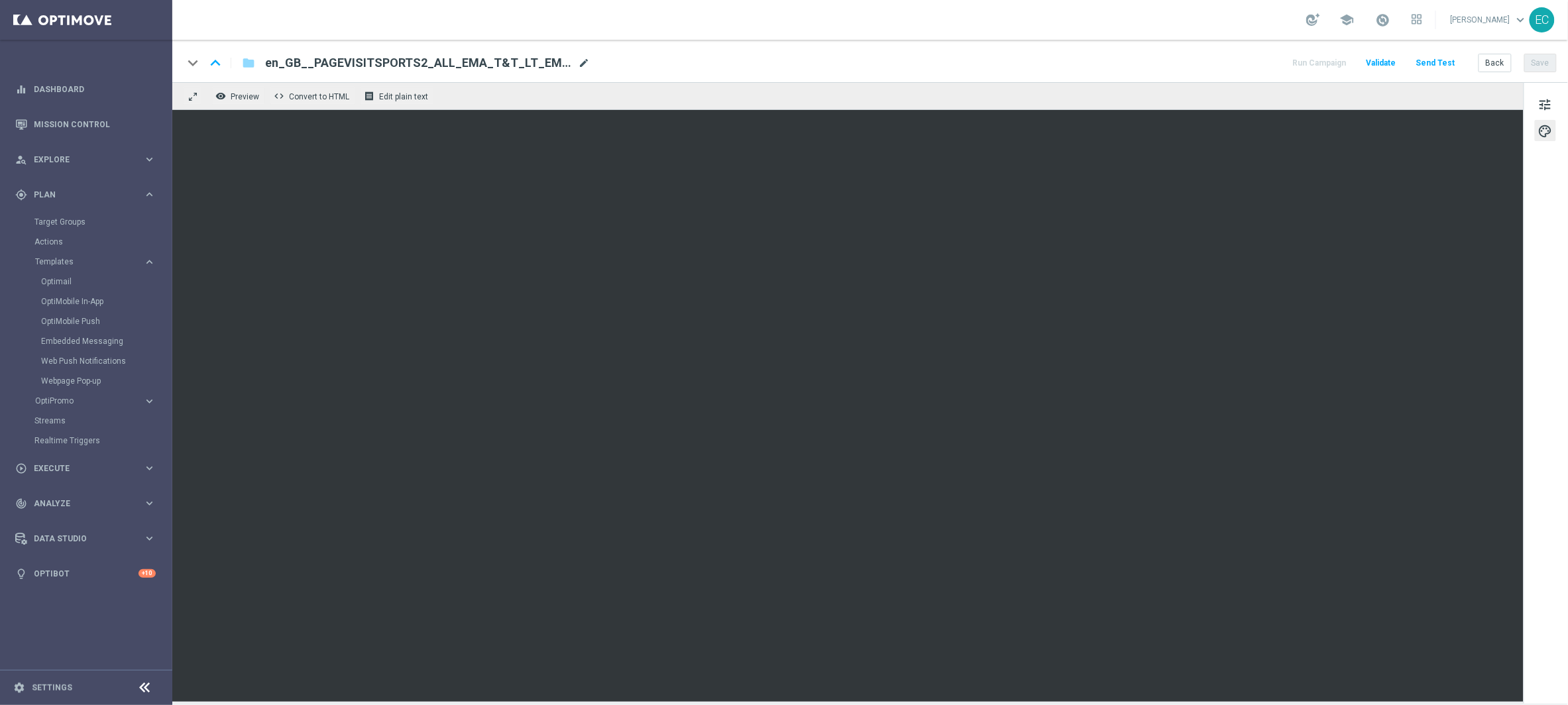
click at [583, 63] on span "mode_edit" at bounding box center [583, 63] width 12 height 12
click at [467, 60] on input "en_GB__PAGEVISITSPORTS2_ALL_EMA_T&T_LT_EMAIL1" at bounding box center [429, 63] width 328 height 17
type input "en_GB__PAGEVISITSPORTS2_ALL_EMA_T&T_SP_EMAIL1"
click at [1531, 57] on button "Save" at bounding box center [1540, 63] width 32 height 19
click at [1539, 61] on button "Save" at bounding box center [1540, 63] width 32 height 19
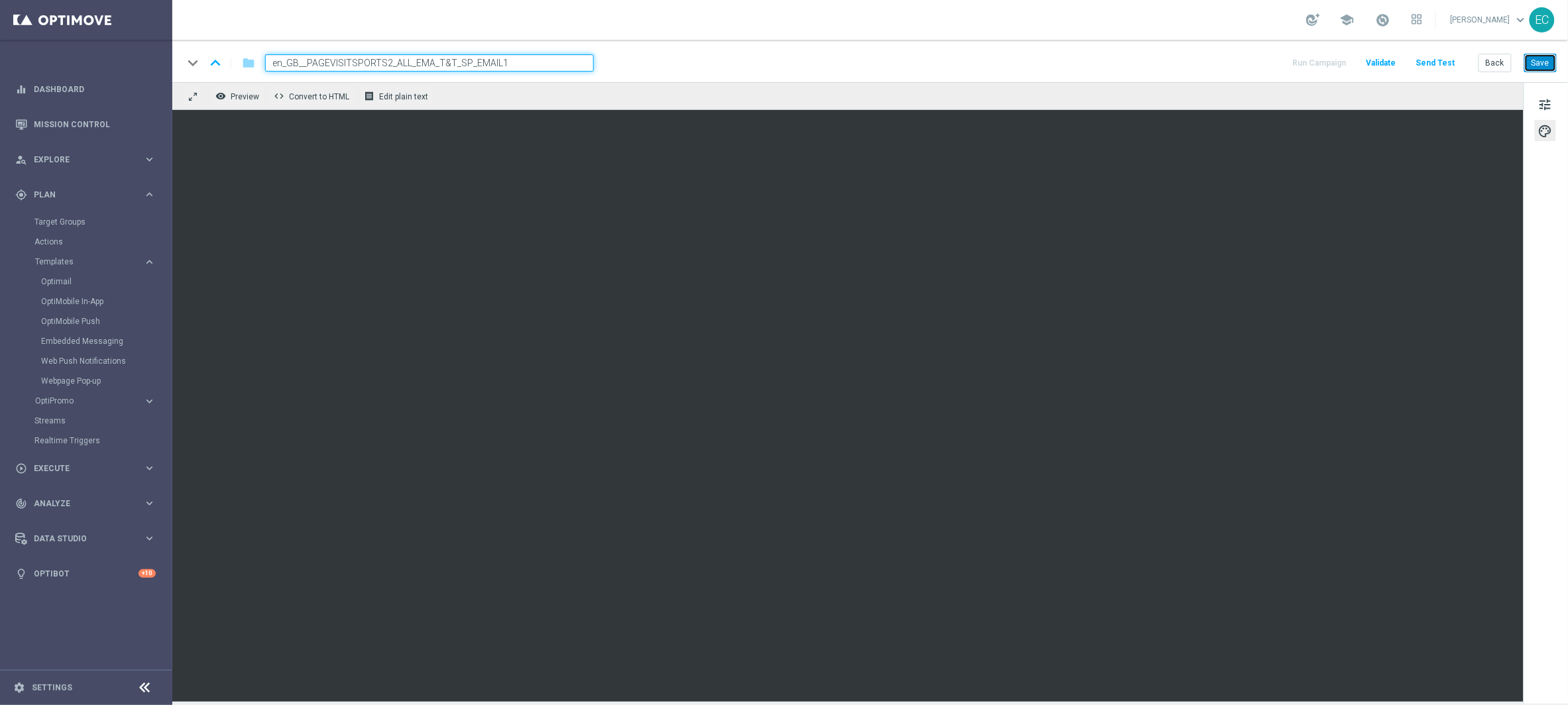
click at [1543, 60] on button "Save" at bounding box center [1540, 63] width 32 height 19
click at [465, 62] on input "en_GB__PAGEVISITSPORTS2_ALL_EMA_T&T_SP_EMAIL1" at bounding box center [429, 63] width 328 height 17
click at [1539, 59] on button "Save" at bounding box center [1540, 63] width 32 height 19
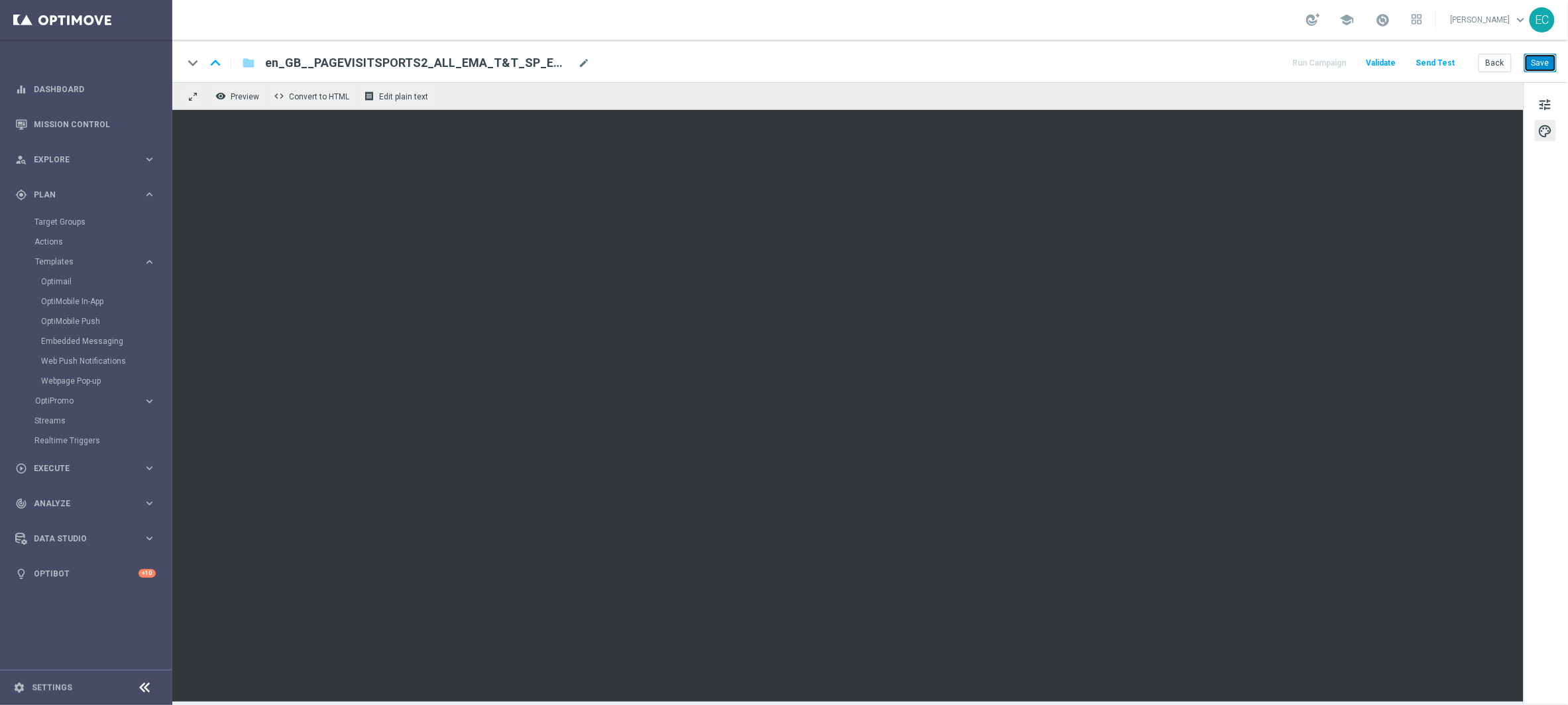
click at [1534, 62] on button "Save" at bounding box center [1540, 63] width 32 height 19
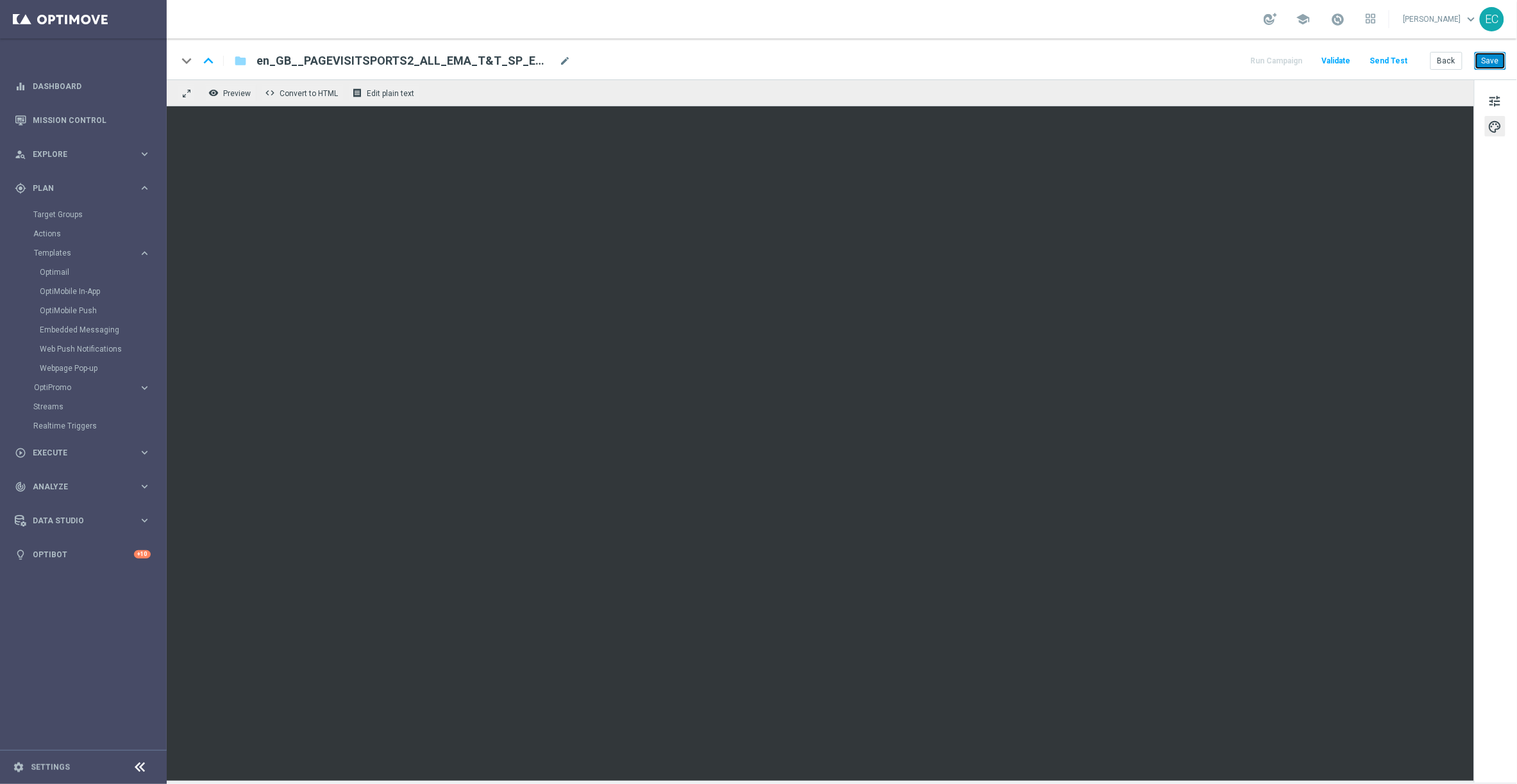
click at [1483, 63] on button "Save" at bounding box center [1490, 60] width 31 height 18
click at [81, 257] on button "Templates keyboard_arrow_right" at bounding box center [92, 252] width 118 height 10
click at [79, 178] on div "gps_fixed Plan keyboard_arrow_right" at bounding box center [82, 187] width 166 height 34
click at [110, 159] on div "person_search Explore" at bounding box center [76, 154] width 124 height 11
click at [86, 375] on span "Execute" at bounding box center [85, 376] width 106 height 8
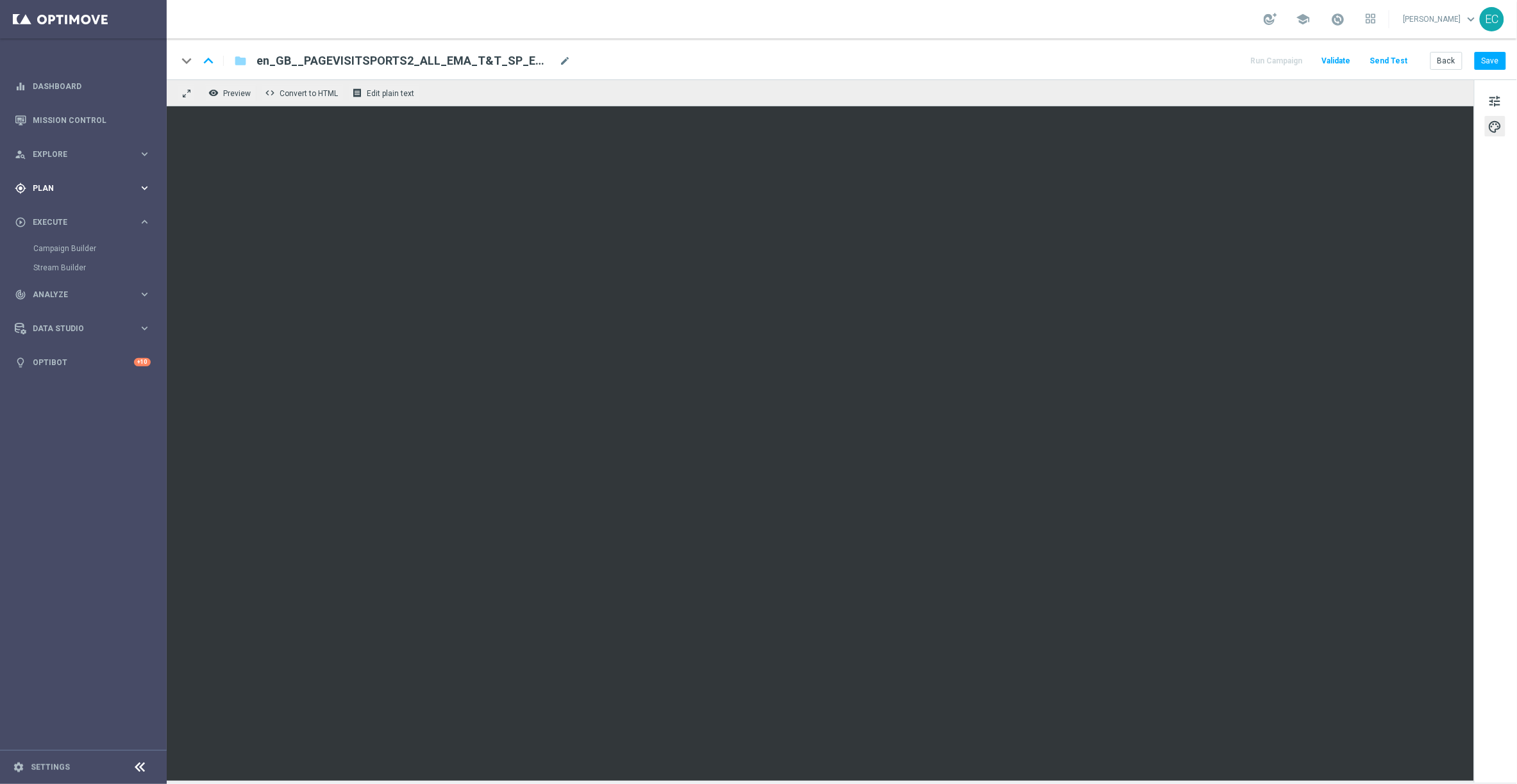
click at [116, 189] on span "Plan" at bounding box center [85, 189] width 106 height 8
click at [115, 255] on span "Templates" at bounding box center [80, 253] width 92 height 8
click at [101, 278] on div "Optimail" at bounding box center [102, 272] width 126 height 19
click at [100, 273] on link "Optimail" at bounding box center [86, 272] width 94 height 10
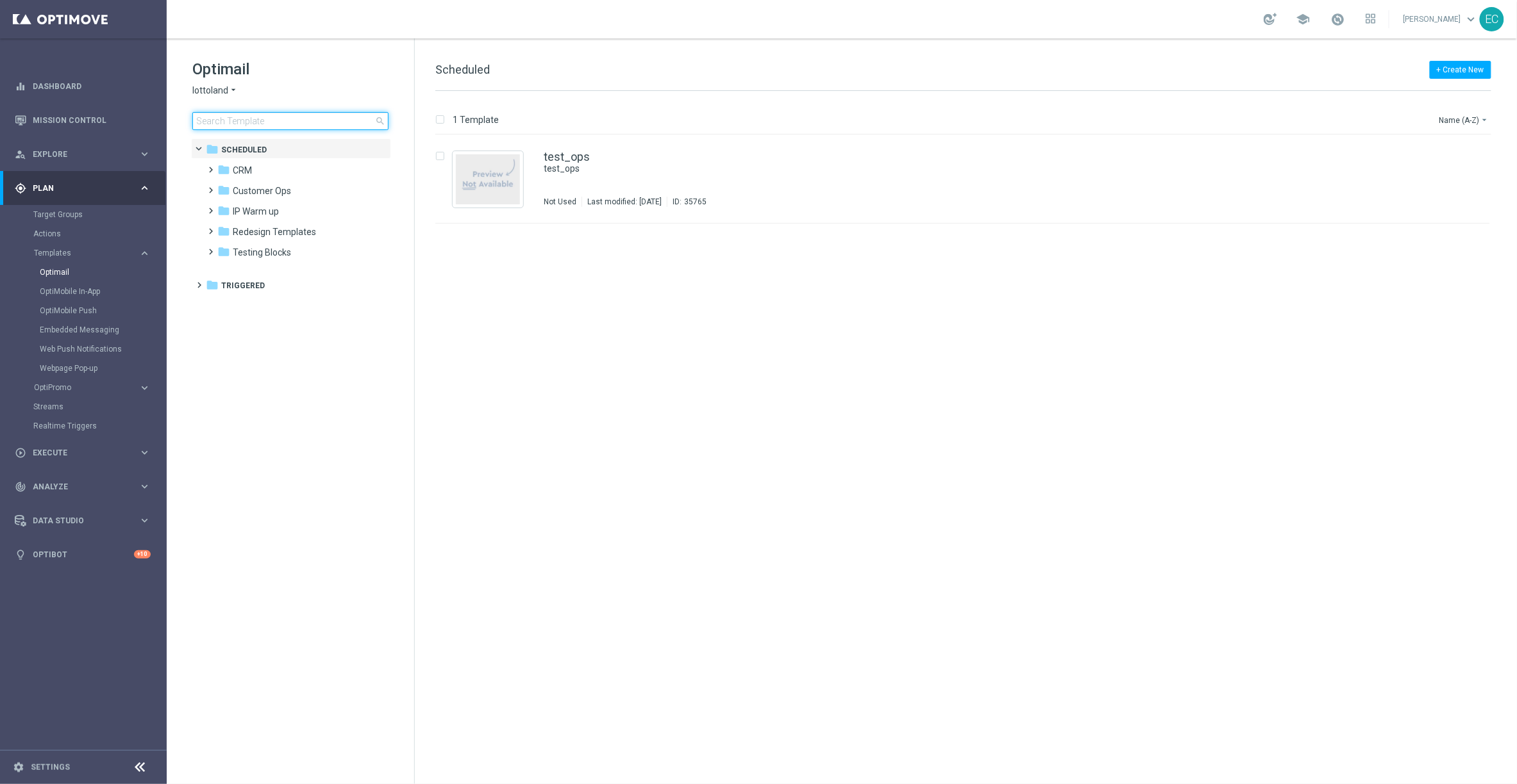
click at [282, 117] on input at bounding box center [290, 121] width 196 height 18
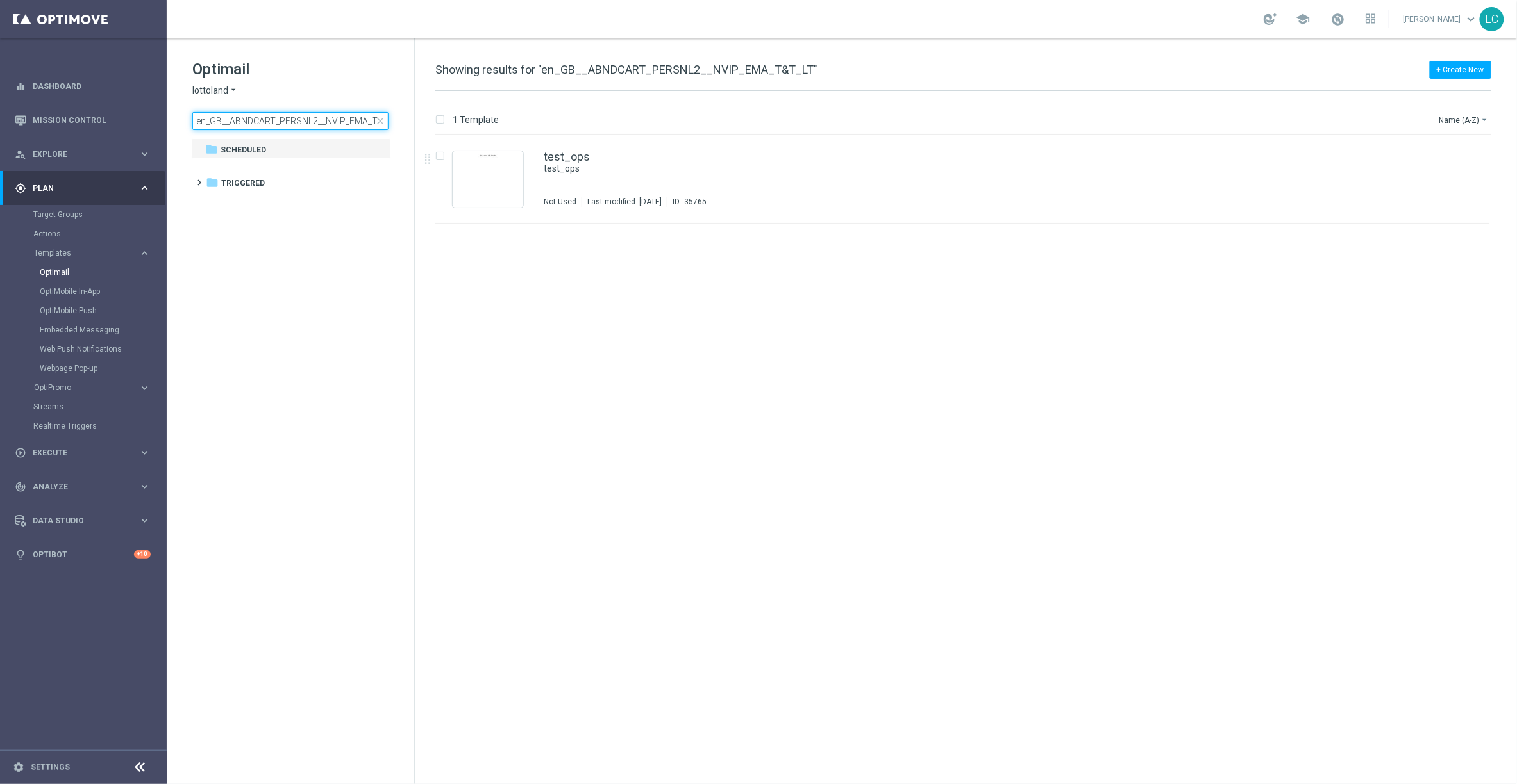
scroll to position [0, 21]
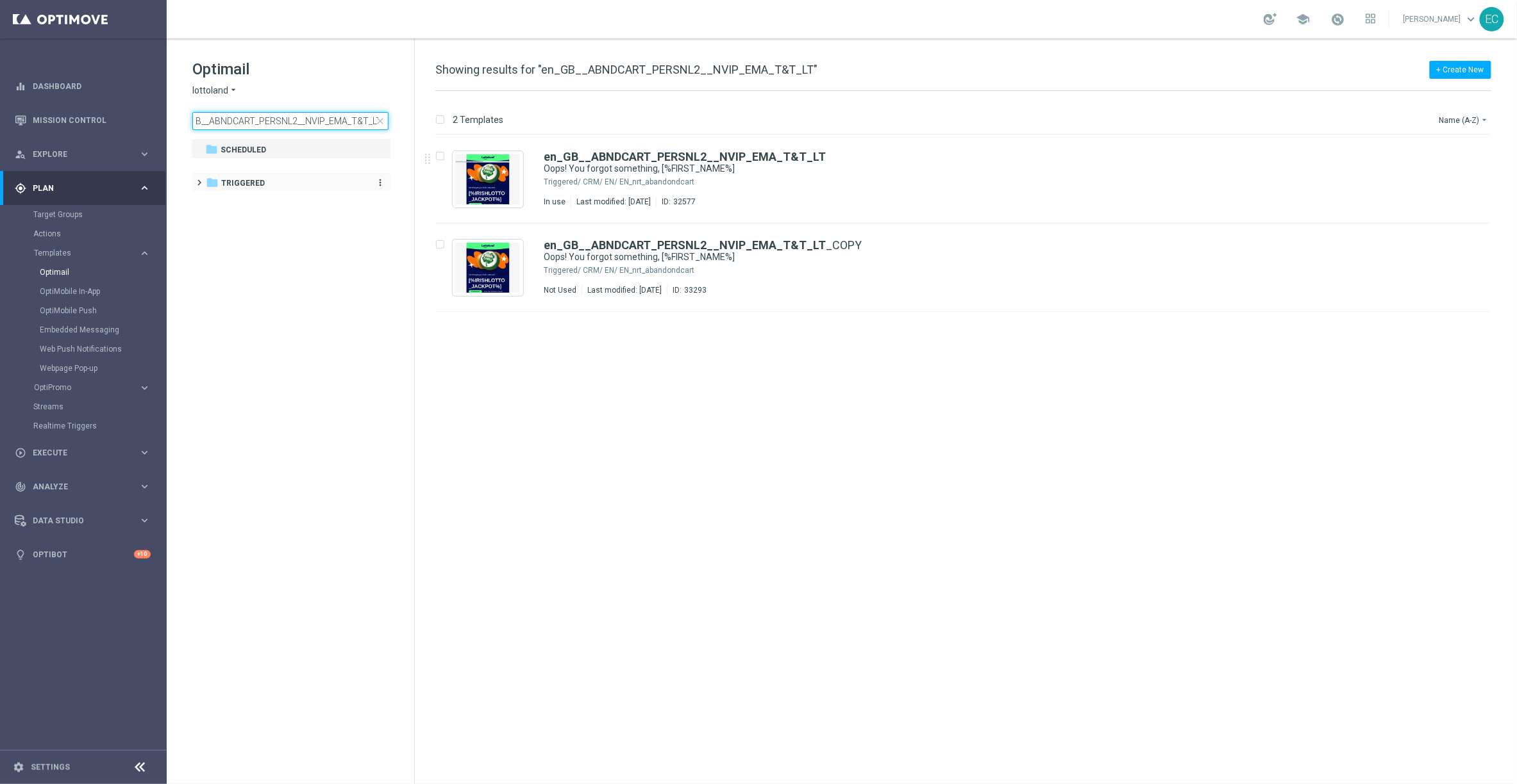
type input "en_GB__ABNDCART_PERSNL2__NVIP_EMA_T&T_LT"
click at [287, 179] on div "folder Triggered" at bounding box center [285, 183] width 157 height 15
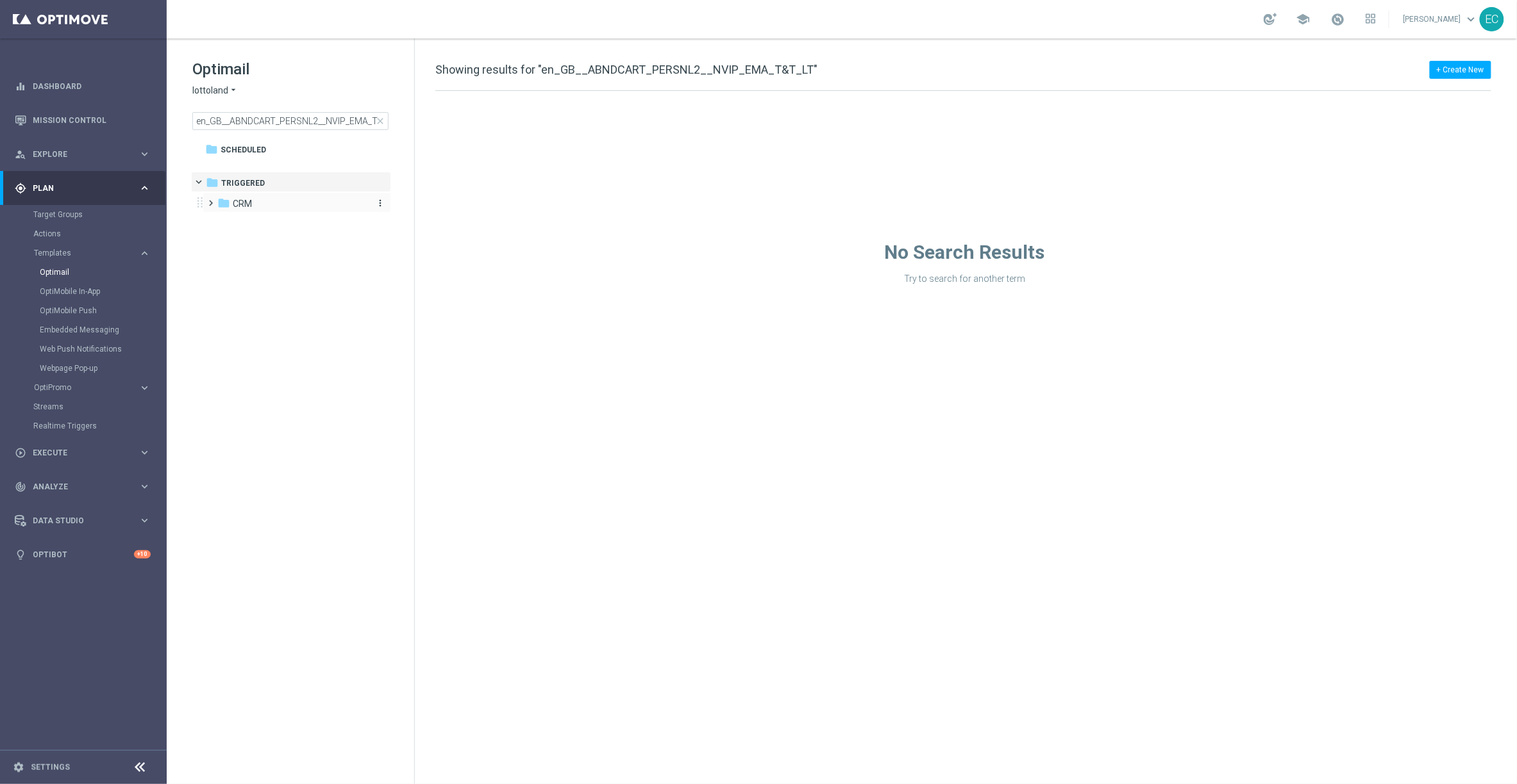
click at [284, 197] on div "folder CRM" at bounding box center [291, 204] width 148 height 15
click at [298, 224] on div "folder EN" at bounding box center [298, 225] width 136 height 15
click at [299, 243] on span "EN_nrt_abandondcart" at bounding box center [302, 245] width 90 height 11
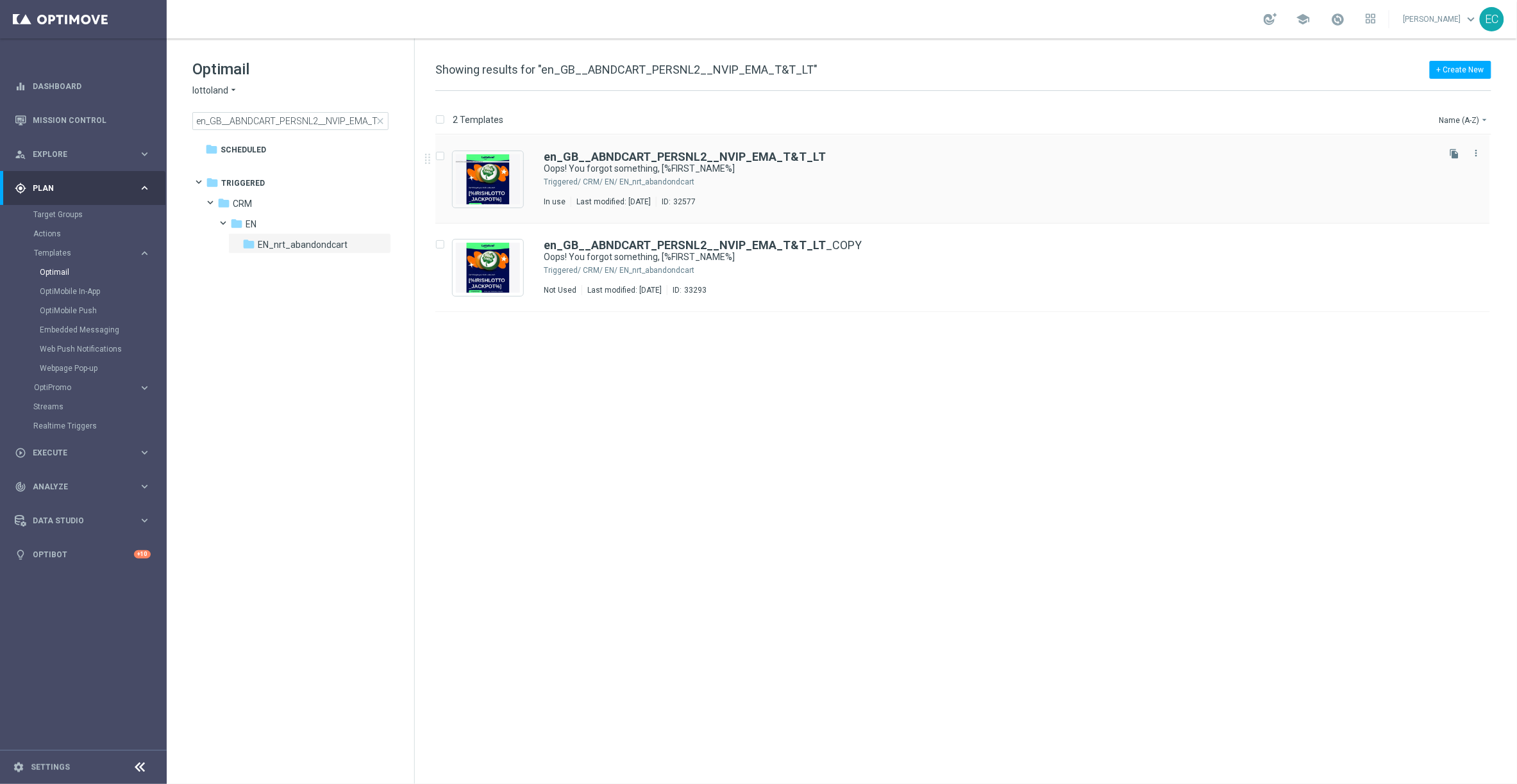
click at [723, 149] on div "en_GB__ABNDCART_PERSNL2__NVIP_EMA_T&T_LT Oops! You forgot something, [%FIRST_NA…" at bounding box center [963, 179] width 1054 height 88
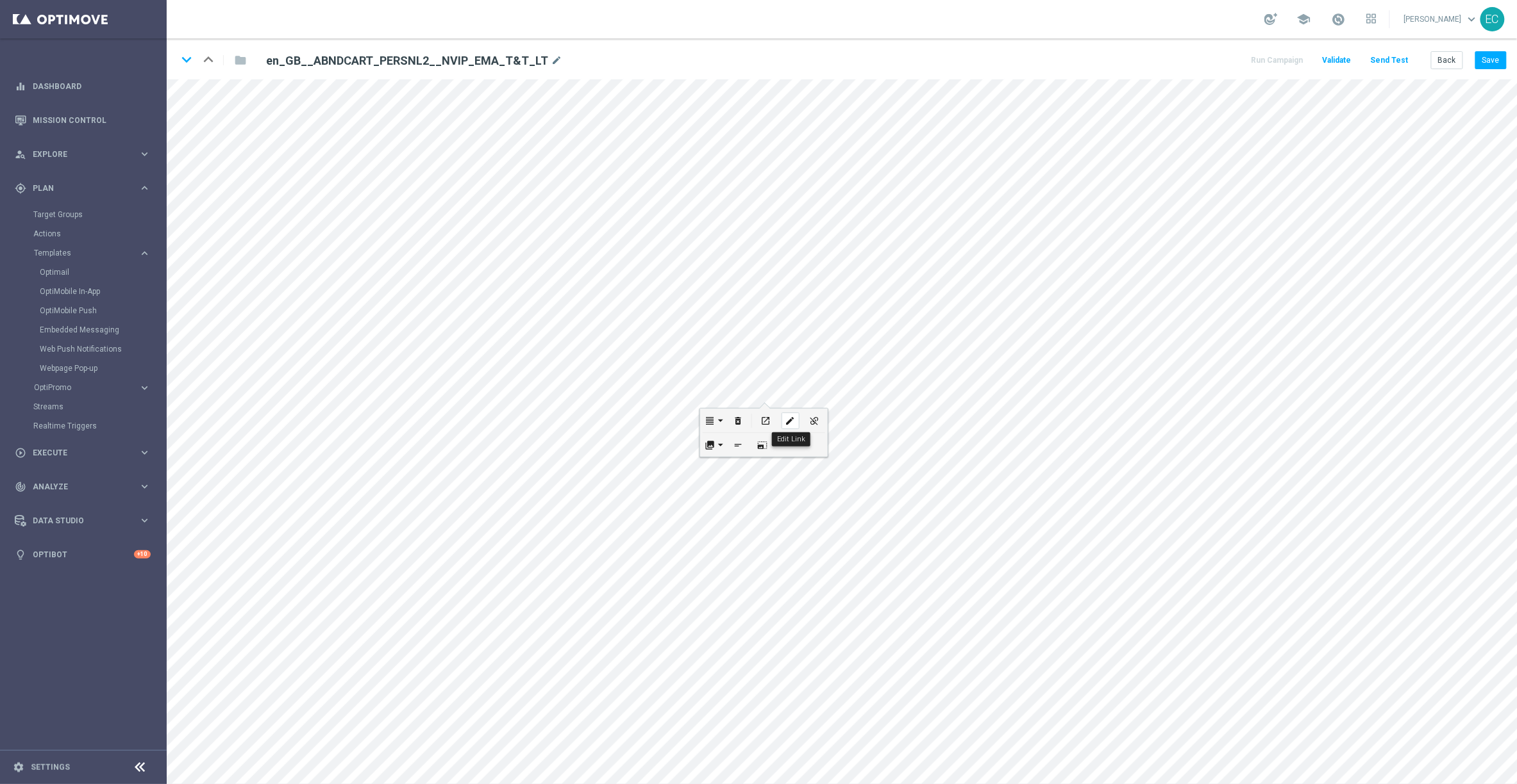
click at [789, 423] on icon "edit" at bounding box center [790, 421] width 9 height 10
checkbox input "true"
click at [757, 573] on icon "edit" at bounding box center [755, 573] width 9 height 10
type input "https://www.lottoland.co.uk/shoppingcart?lottolapid=crm_email_uk&utm_medium=ema…"
checkbox input "true"
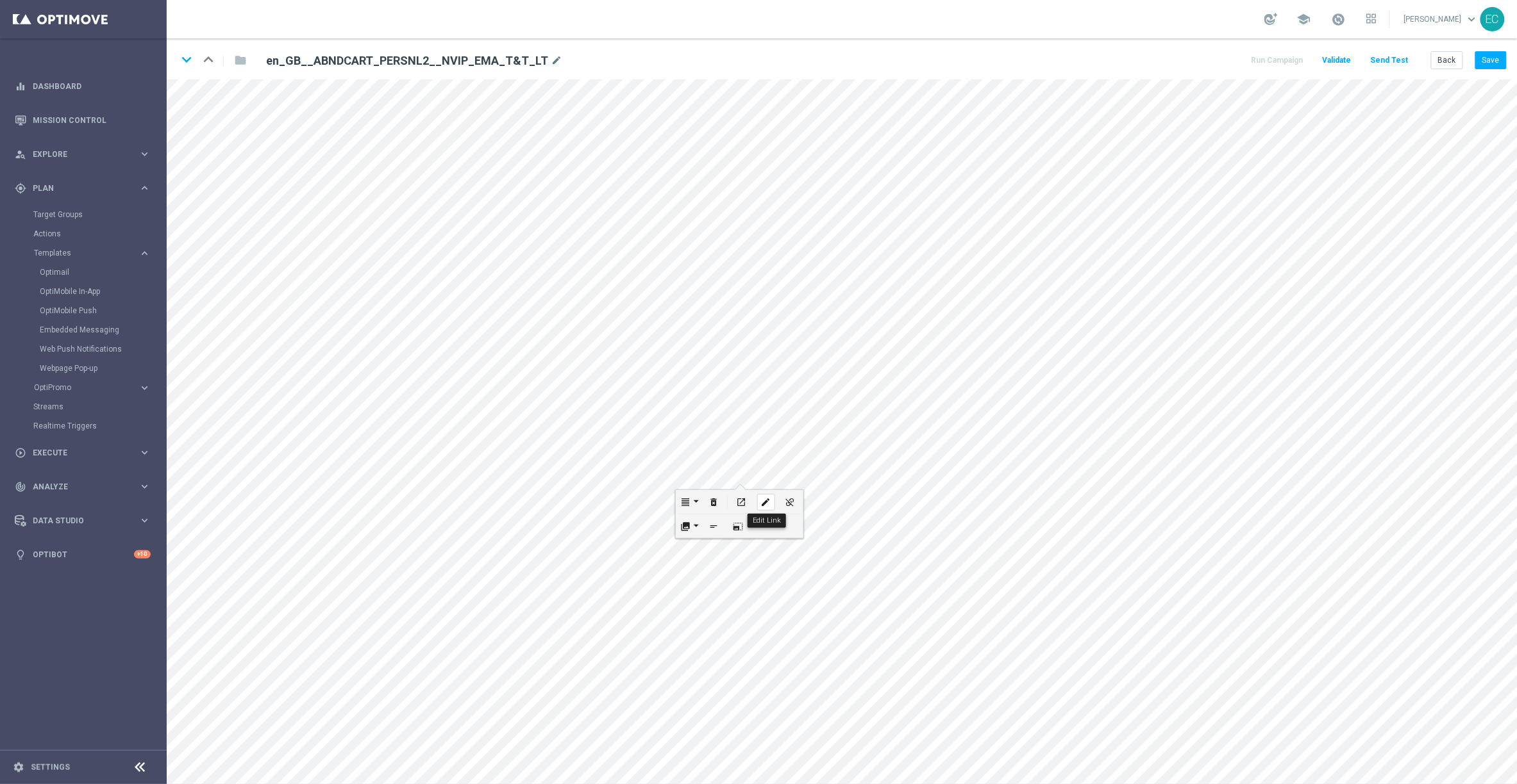
click at [766, 505] on icon "edit" at bounding box center [766, 502] width 9 height 10
type input "https://www.lottoland.co.uk/shoppingcart?lottolapid=crm_email_uk&utm_medium=ema…"
checkbox input "true"
click at [774, 385] on div "edit" at bounding box center [772, 379] width 18 height 17
type input "https://www.lottoland.co.uk/shoppingcart?lottolapid=crm_email_uk&utm_medium=ema…"
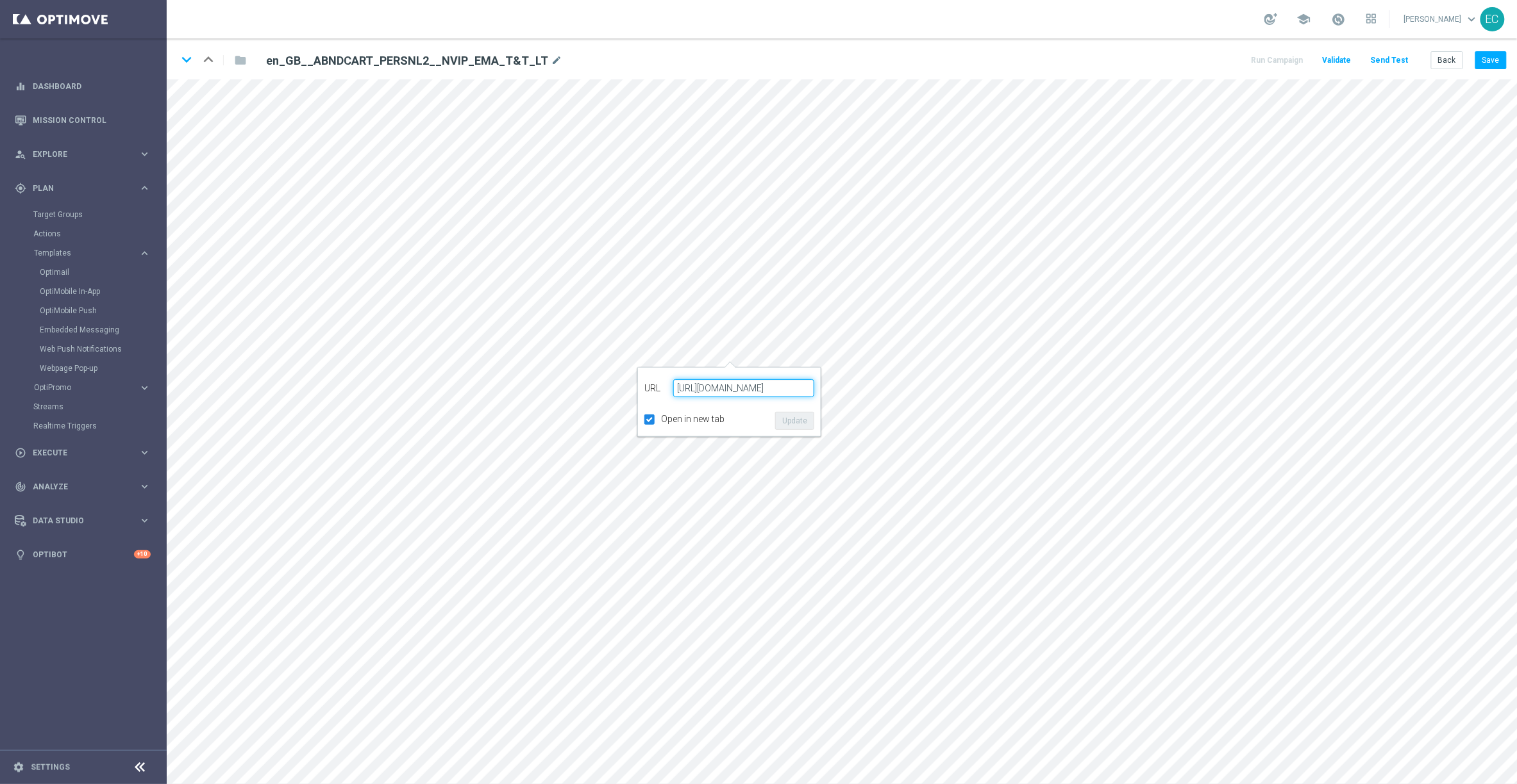
checkbox input "true"
click at [655, 543] on icon "edit" at bounding box center [657, 542] width 9 height 10
type input "https://www.lottoland.co.uk/shoppingcart?lottolapid=crm_email_uk&utm_medium=ema…"
checkbox input "true"
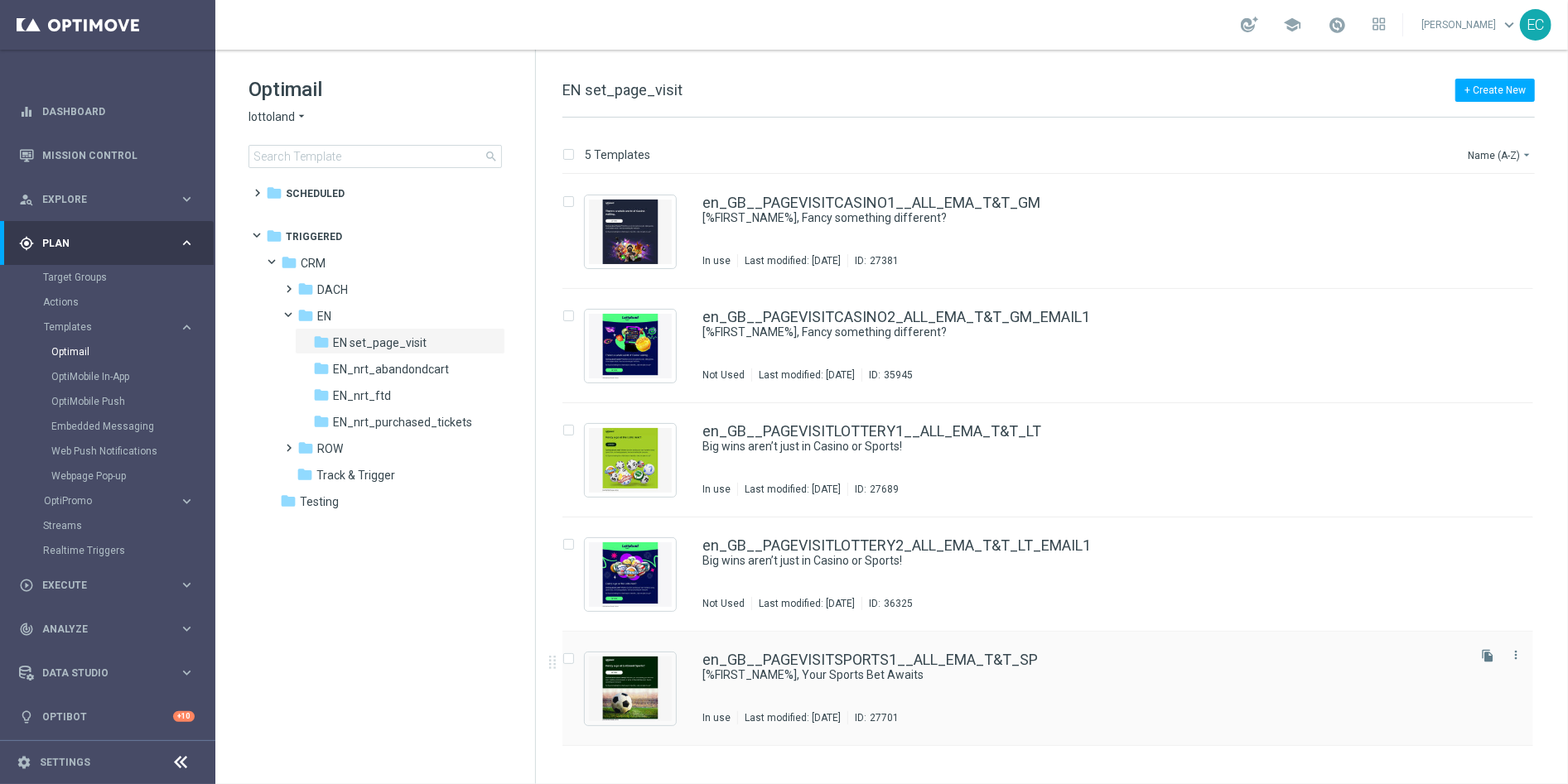
click at [896, 636] on div "en_GB__PAGEVISITSPORTS1__ALL_EMA_T&T_SP [%FIRST_NAME%], Your Sports Bet Awaits …" at bounding box center [1048, 689] width 970 height 114
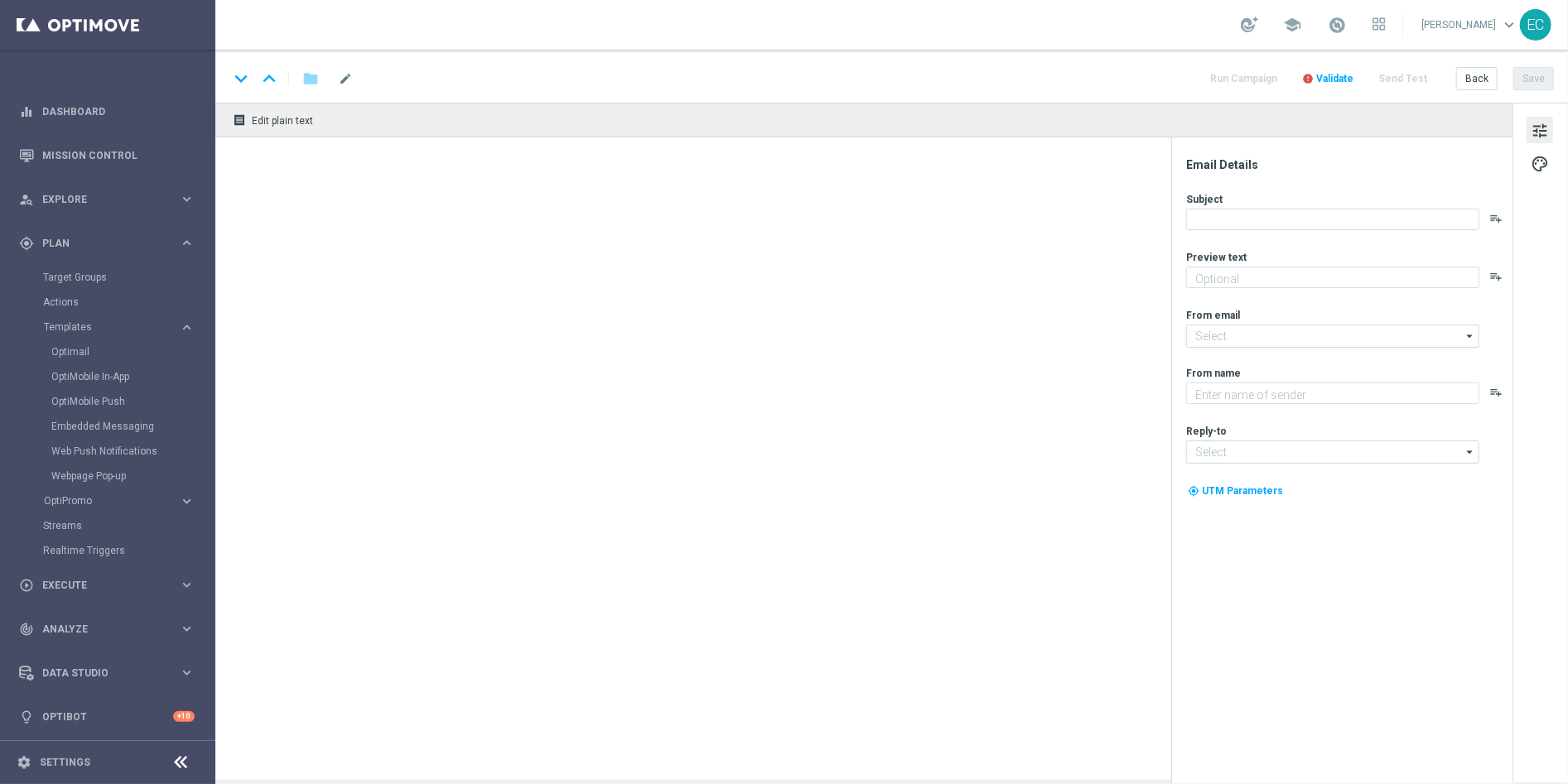
type textarea "Place your bet with Lottoland Sports today"
type input "[EMAIL_ADDRESS][DOMAIN_NAME]"
type textarea "Lottoland"
type input "[EMAIL_ADDRESS][DOMAIN_NAME]"
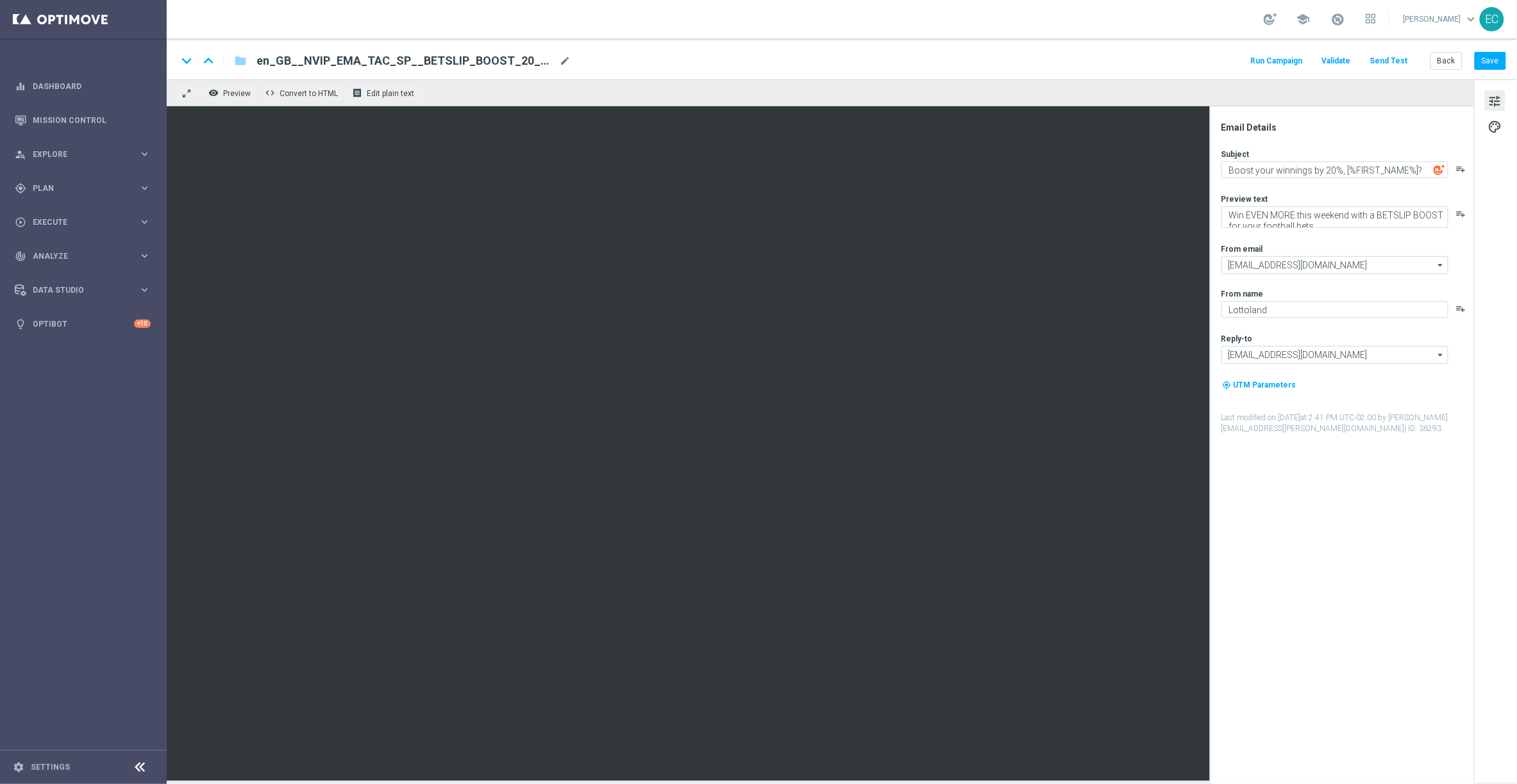
click at [1450, 73] on div "keyboard_arrow_down keyboard_arrow_up folder en_GB__NVIP_EMA_TAC_SP__BETSLIP_BO…" at bounding box center [842, 59] width 1350 height 41
click at [1449, 64] on button "Back" at bounding box center [1447, 60] width 32 height 18
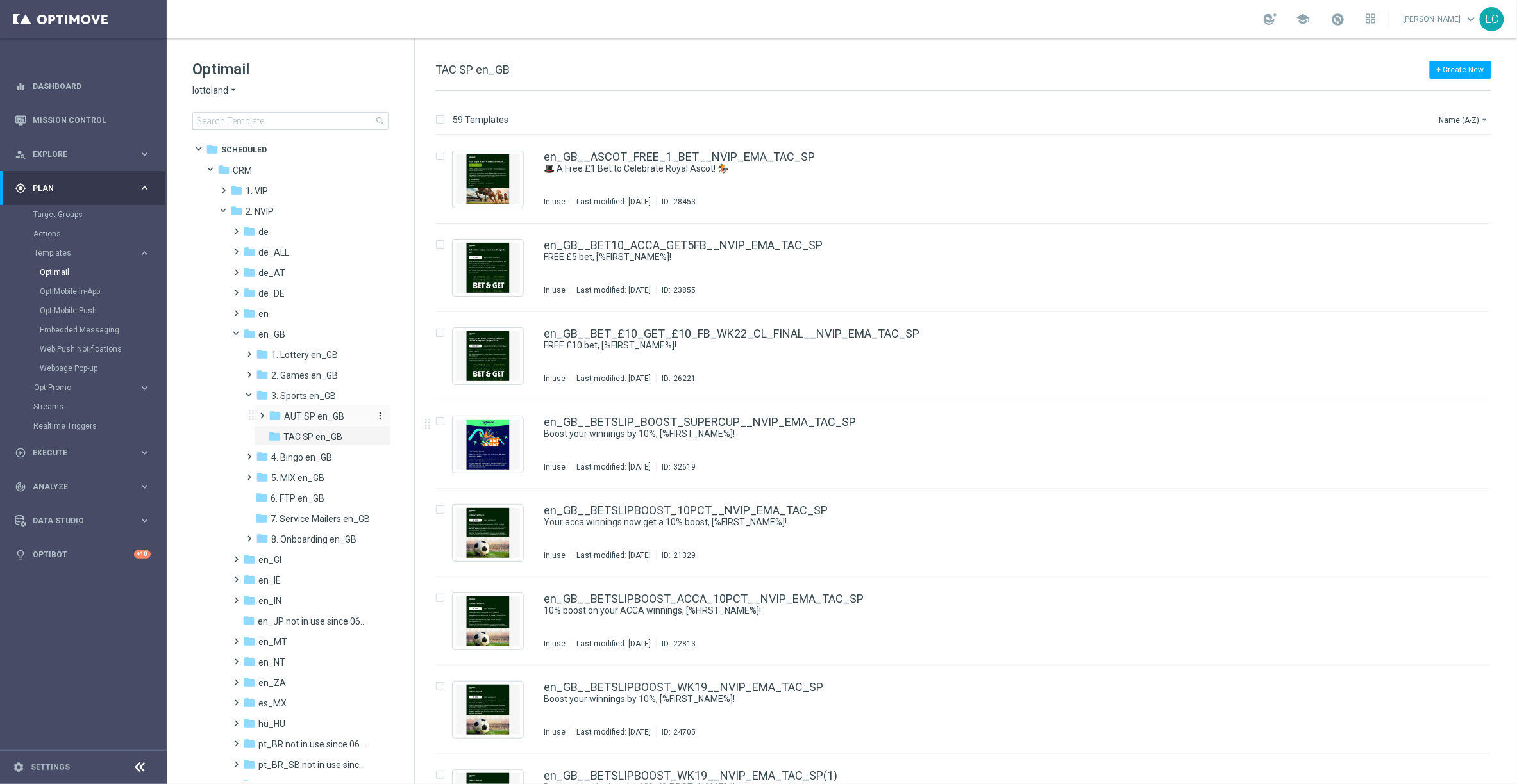
click at [316, 417] on span "AUT SP en_GB" at bounding box center [314, 416] width 60 height 11
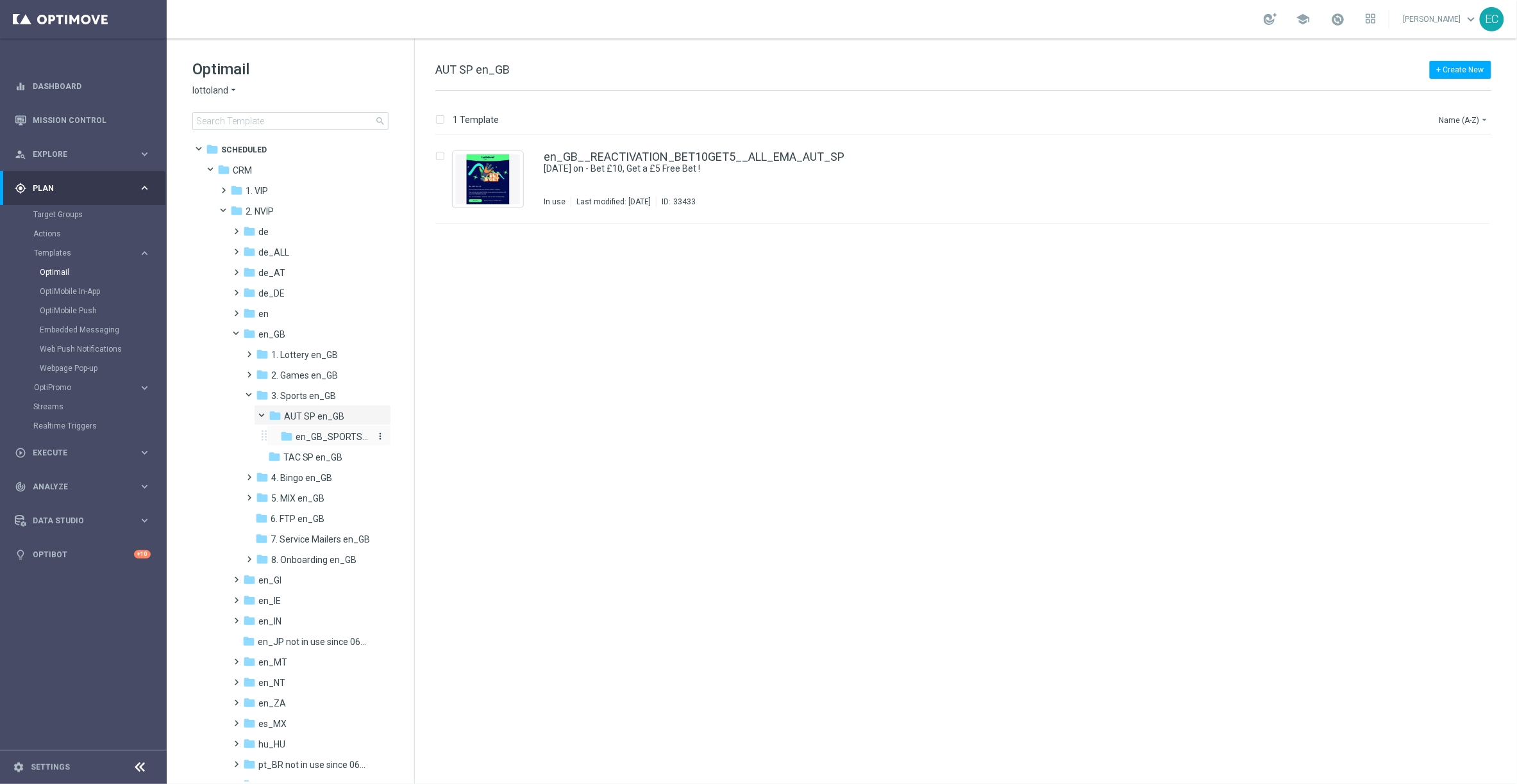
click at [343, 441] on span "en_GB_SPORTSONB" at bounding box center [333, 437] width 74 height 11
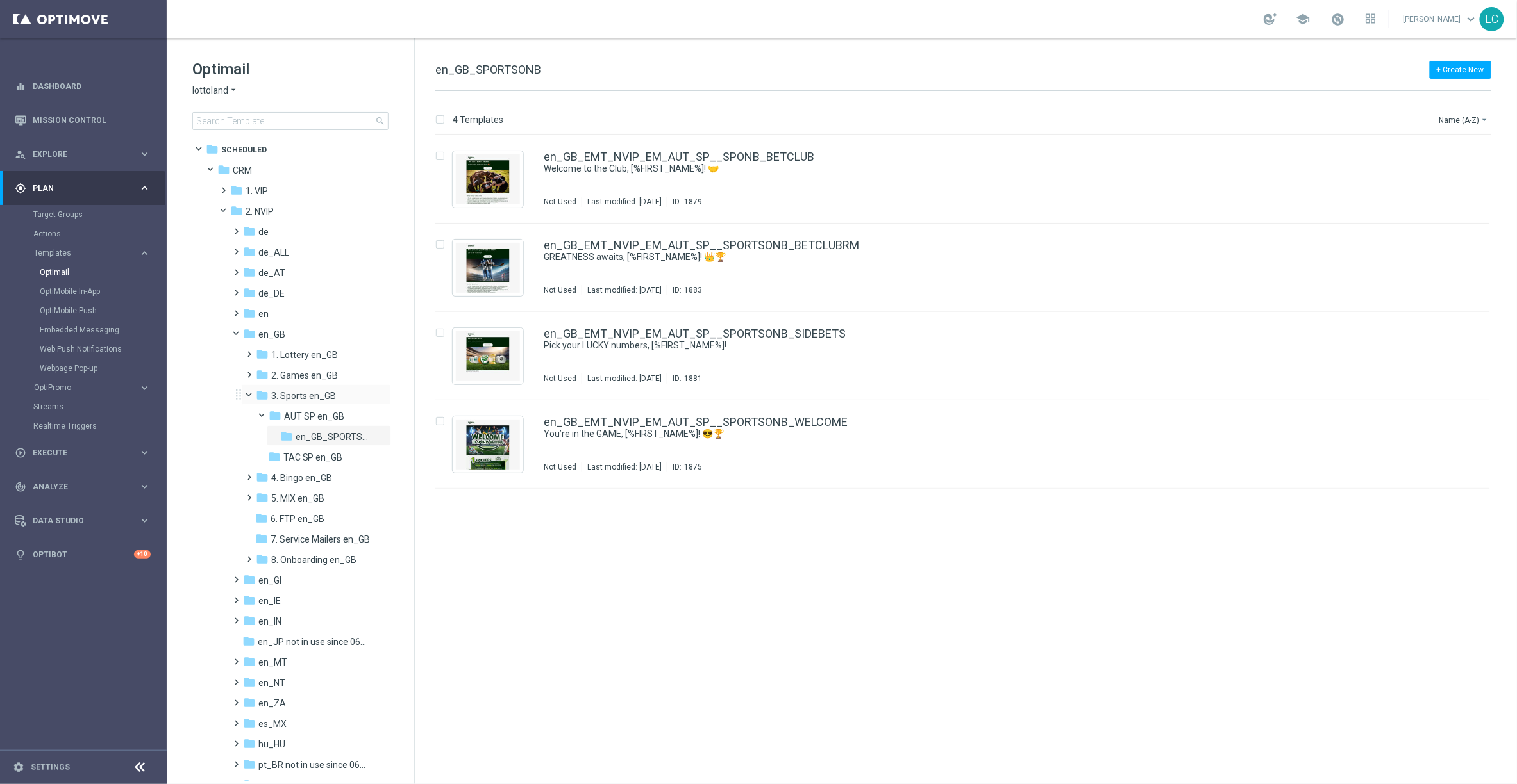
click at [253, 395] on span at bounding box center [255, 392] width 5 height 6
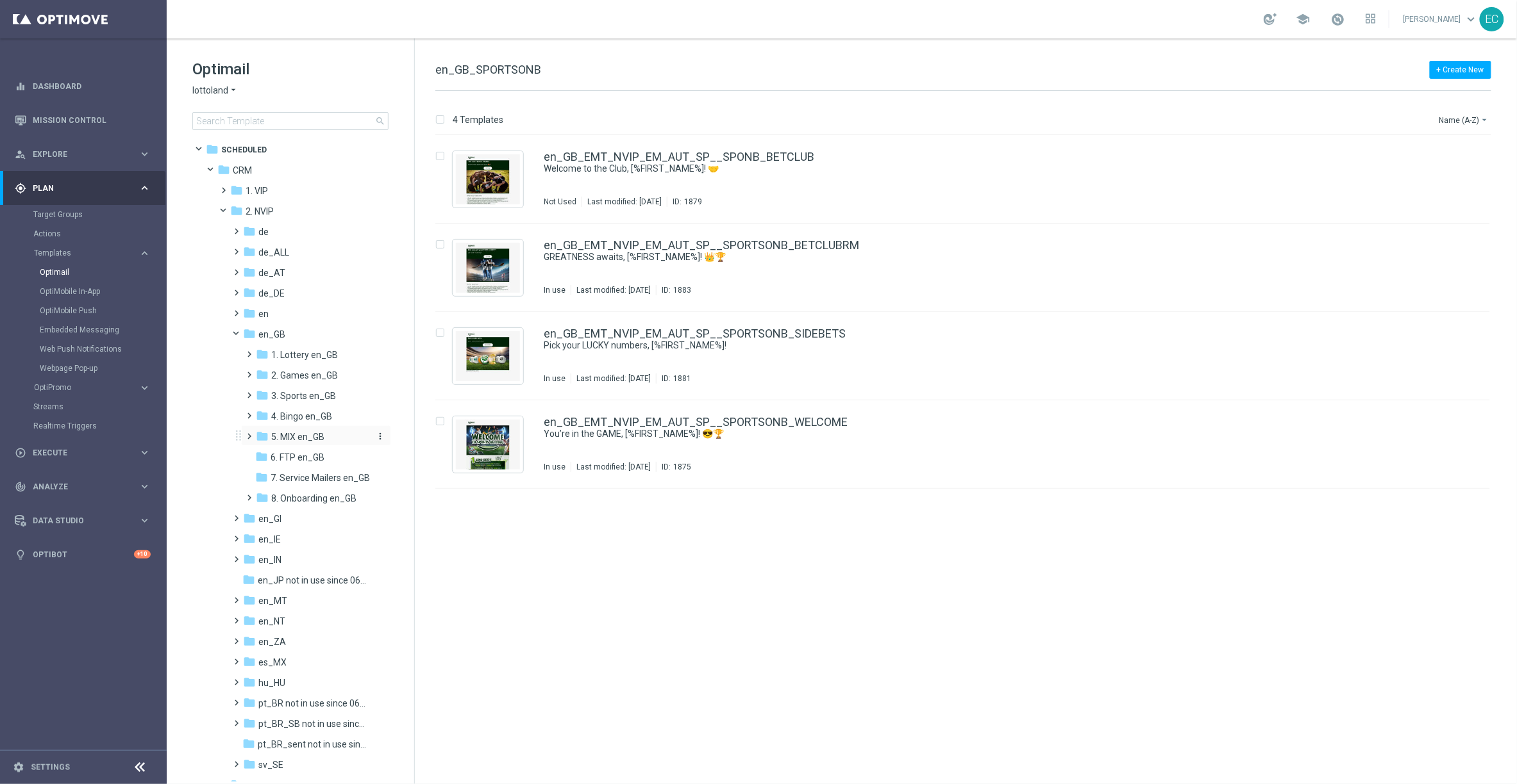
click at [309, 441] on span "5. MIX en_GB" at bounding box center [298, 437] width 53 height 11
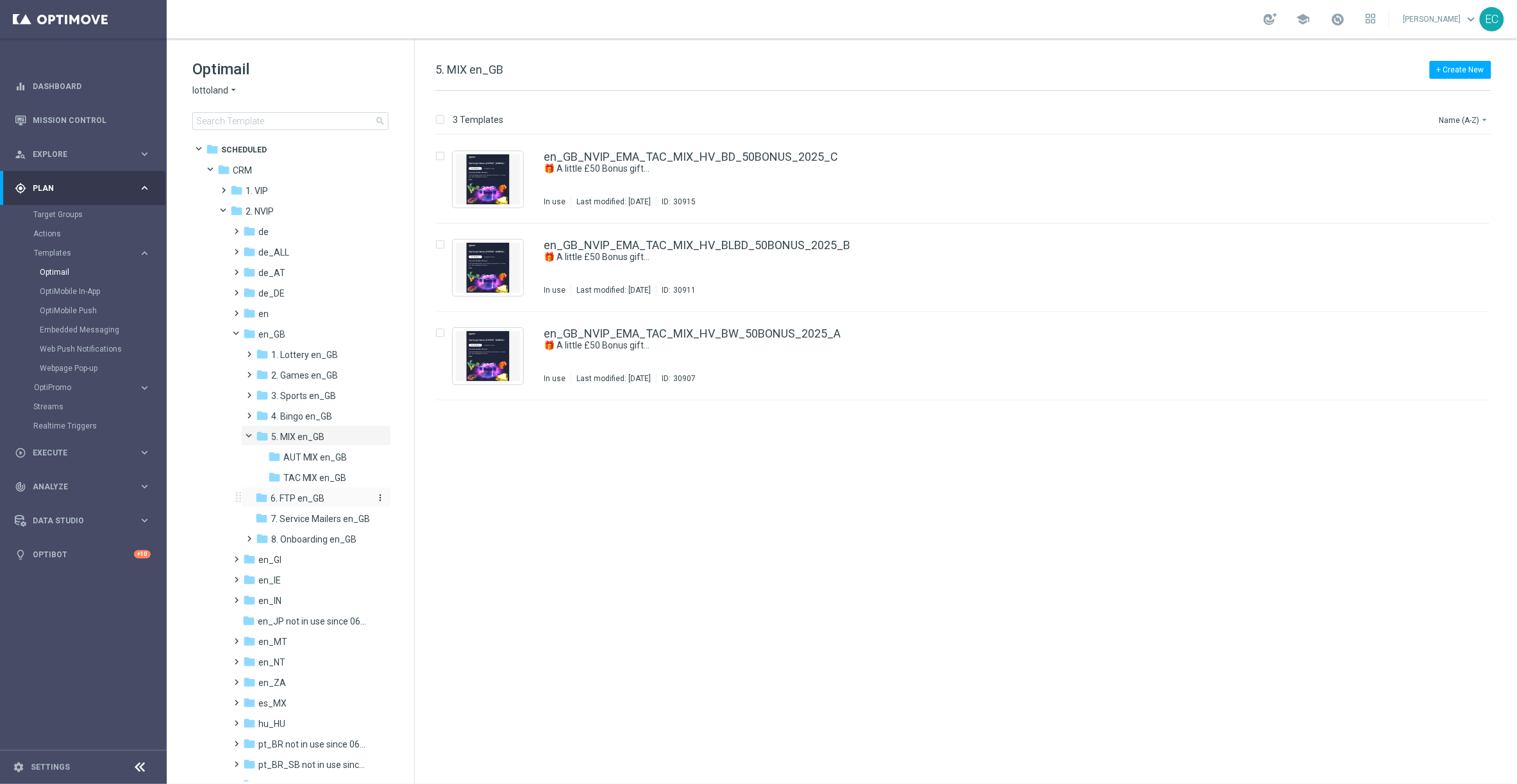
click at [322, 500] on span "6. FTP en_GB" at bounding box center [297, 498] width 54 height 11
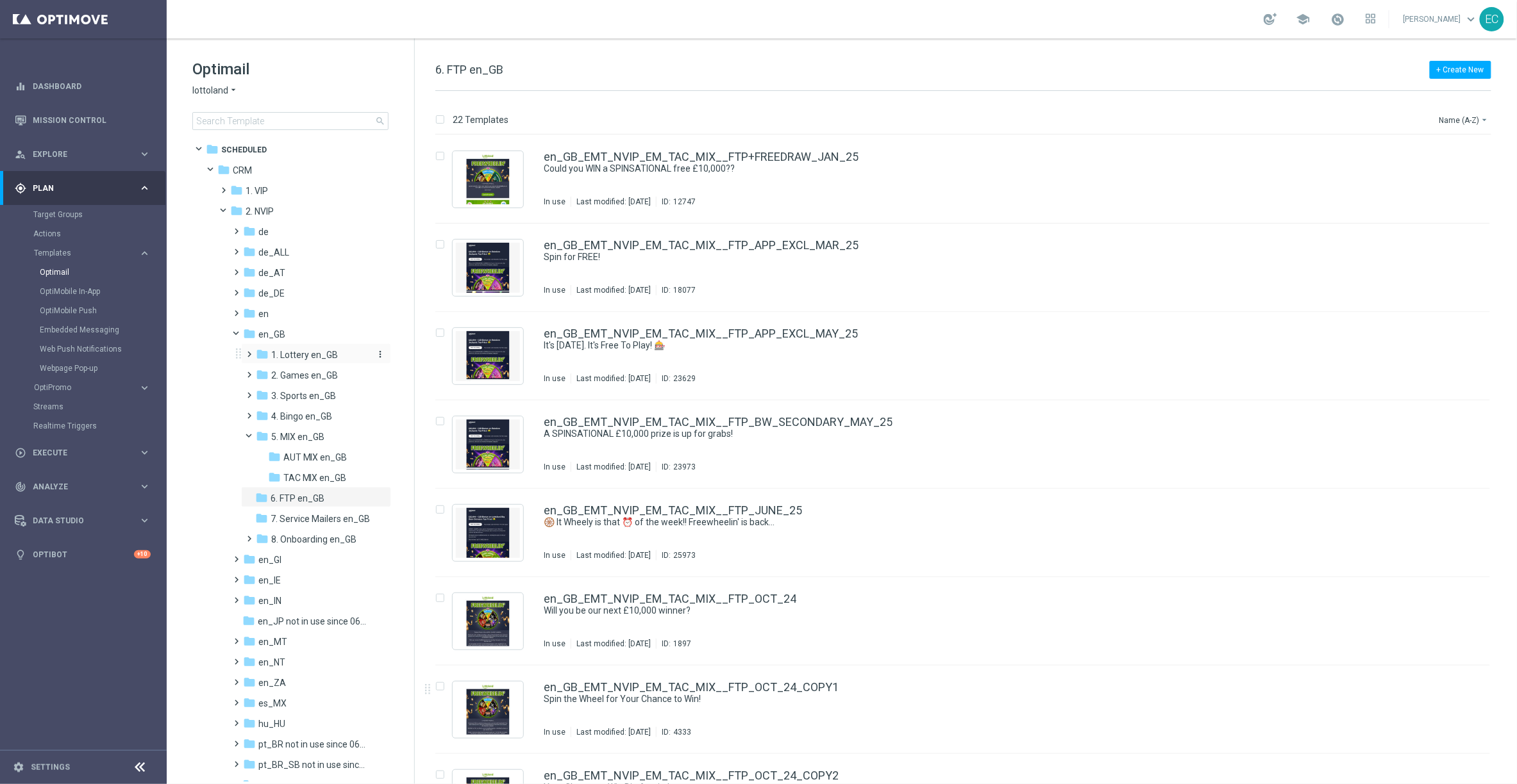
click at [311, 353] on span "1. Lottery en_GB" at bounding box center [304, 355] width 66 height 11
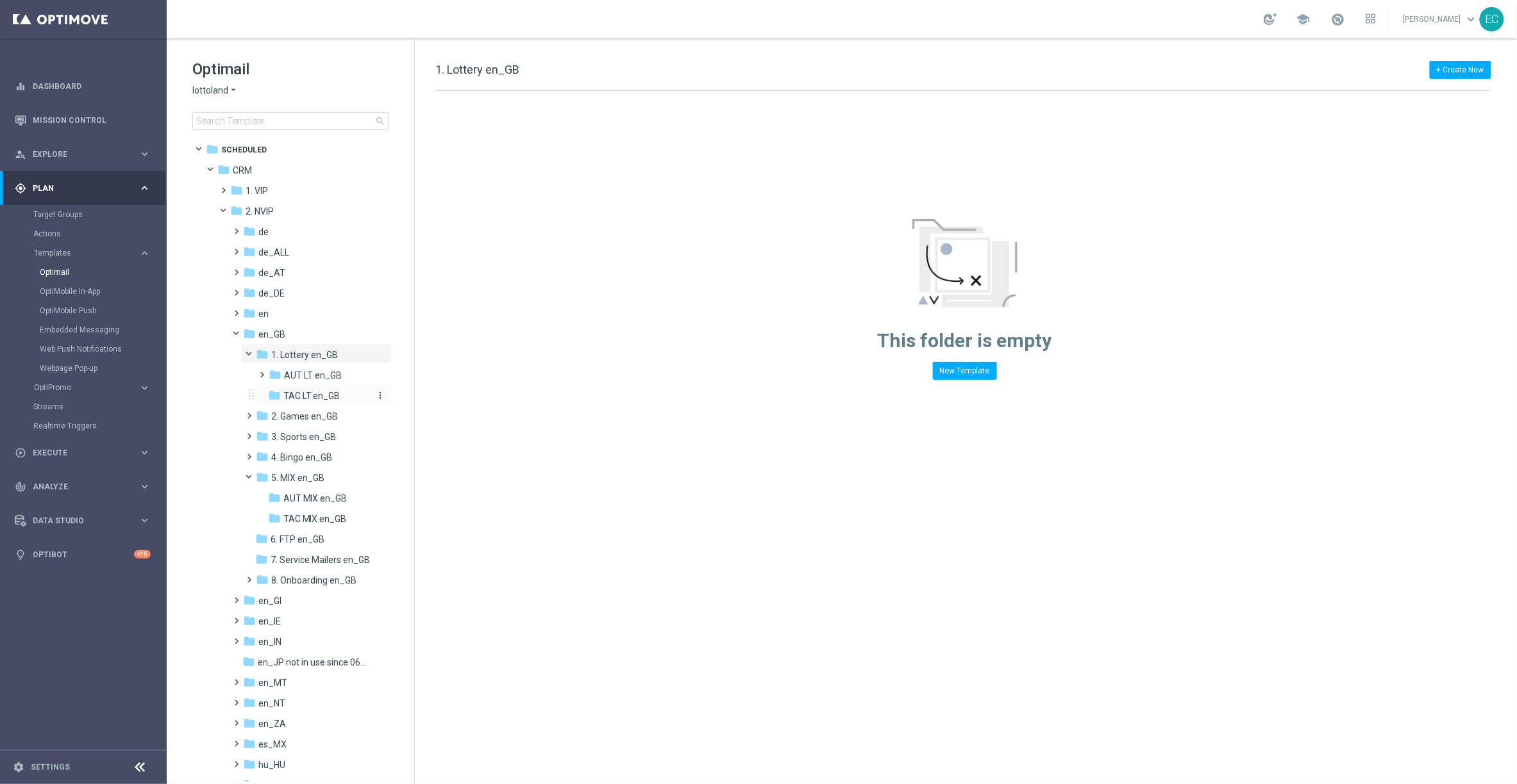
click at [312, 395] on span "TAC LT en_GB" at bounding box center [312, 395] width 57 height 11
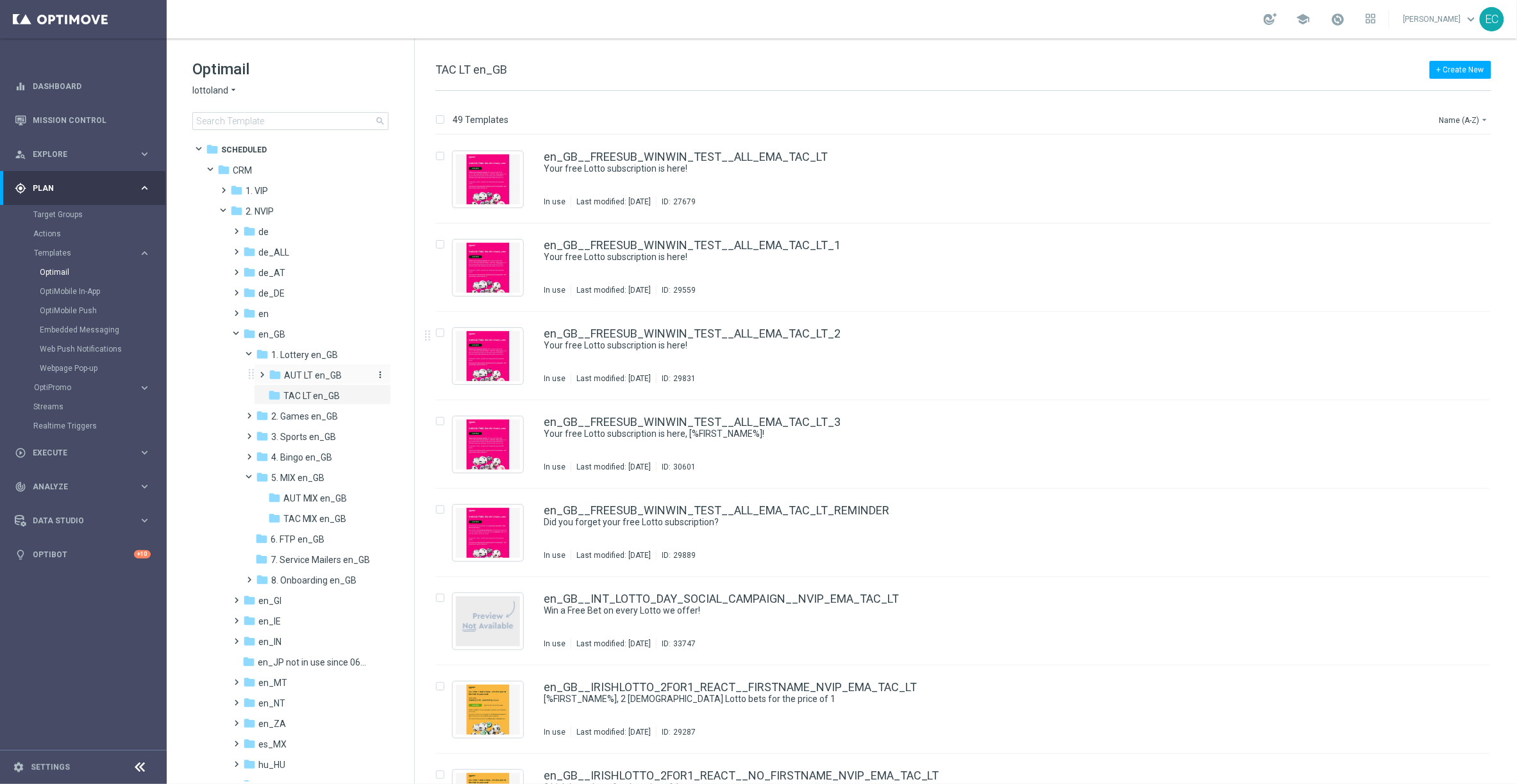
click at [326, 373] on span "AUT LT en_GB" at bounding box center [312, 375] width 58 height 11
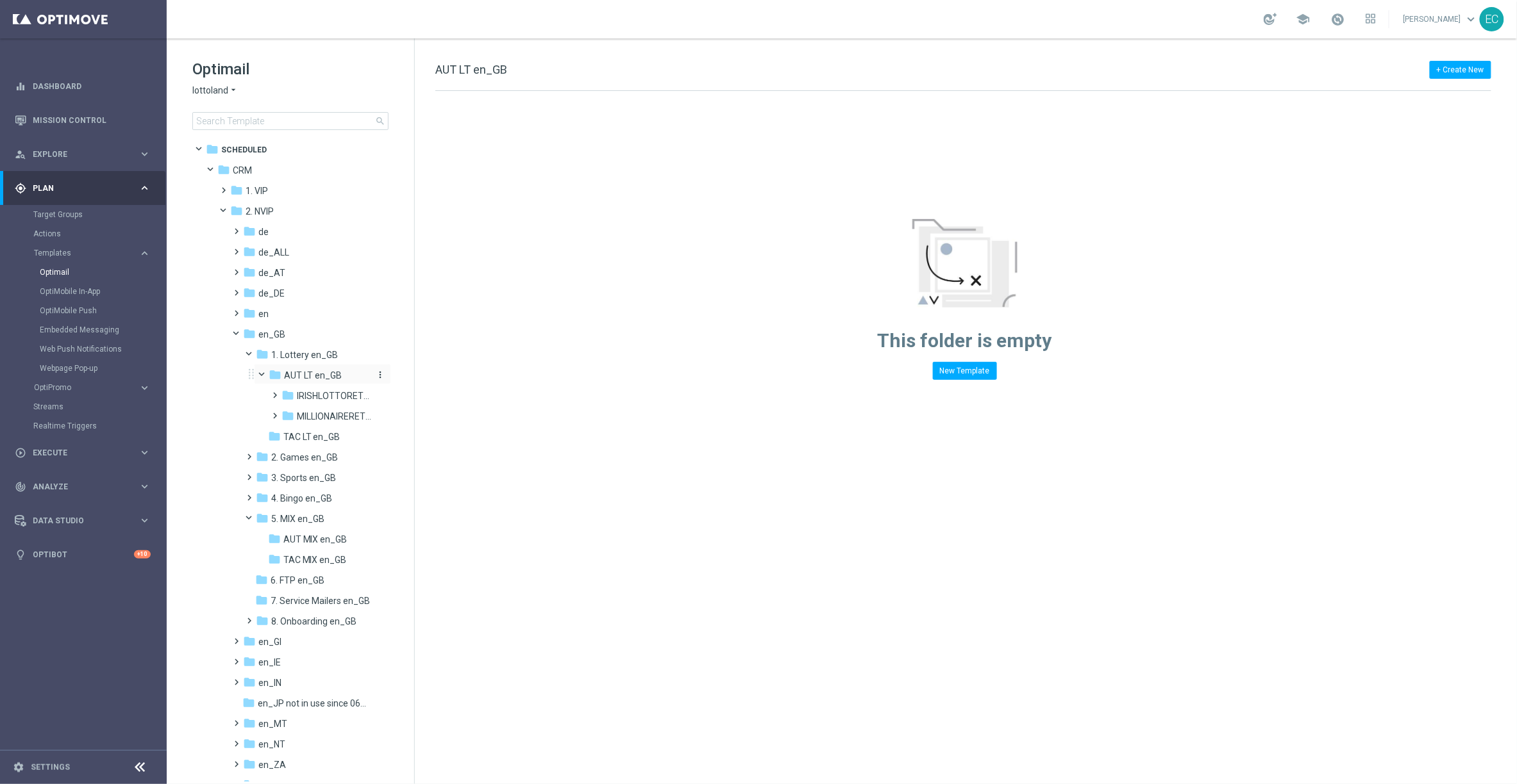
click at [380, 373] on icon "more_vert" at bounding box center [380, 374] width 10 height 10
click at [443, 377] on span "New Folder" at bounding box center [430, 377] width 39 height 10
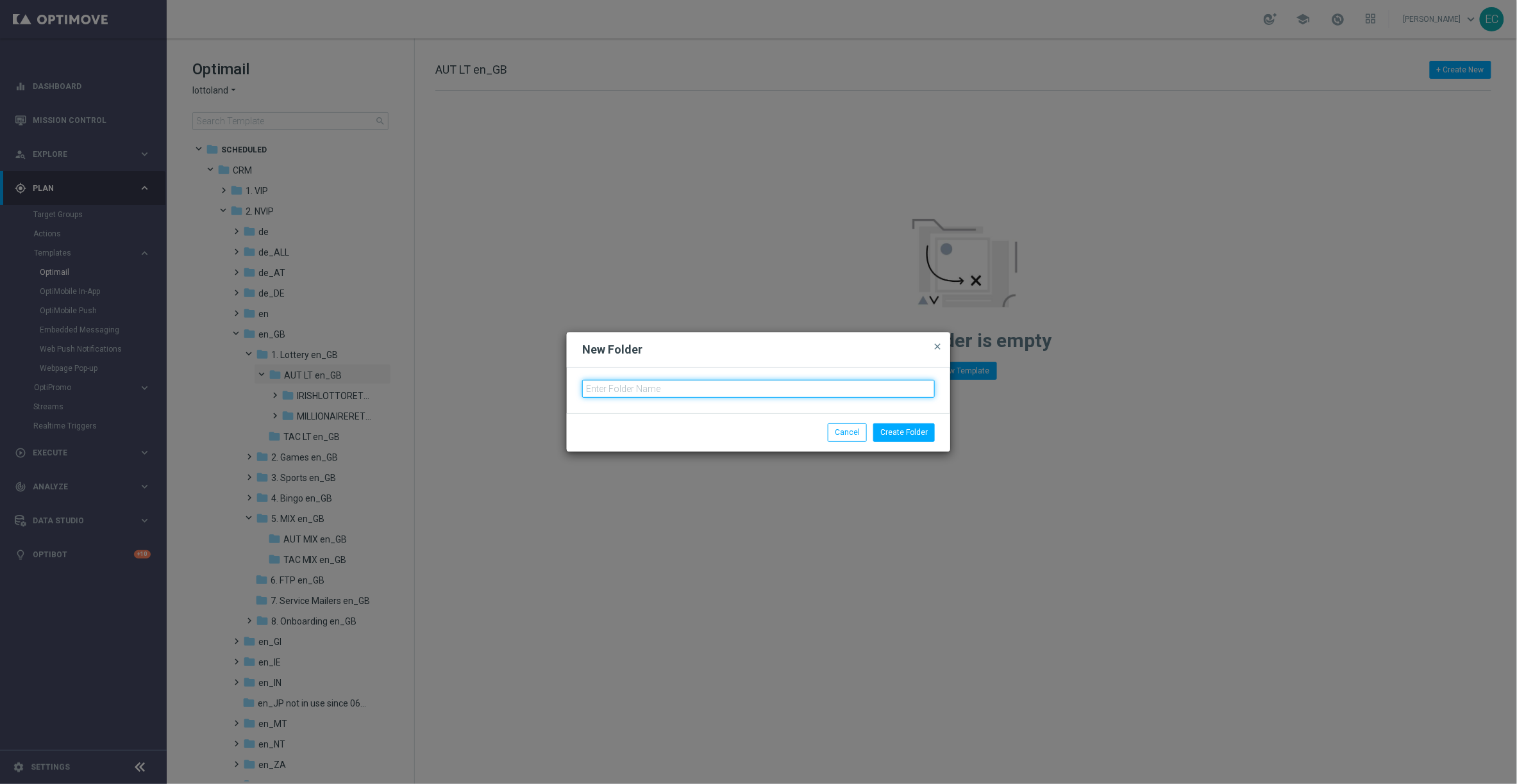
click at [612, 390] on input "text" at bounding box center [758, 389] width 352 height 18
type input "T&T FOLLOW UPS"
click at [896, 431] on button "Create Folder" at bounding box center [903, 432] width 62 height 18
